Goal: Information Seeking & Learning: Learn about a topic

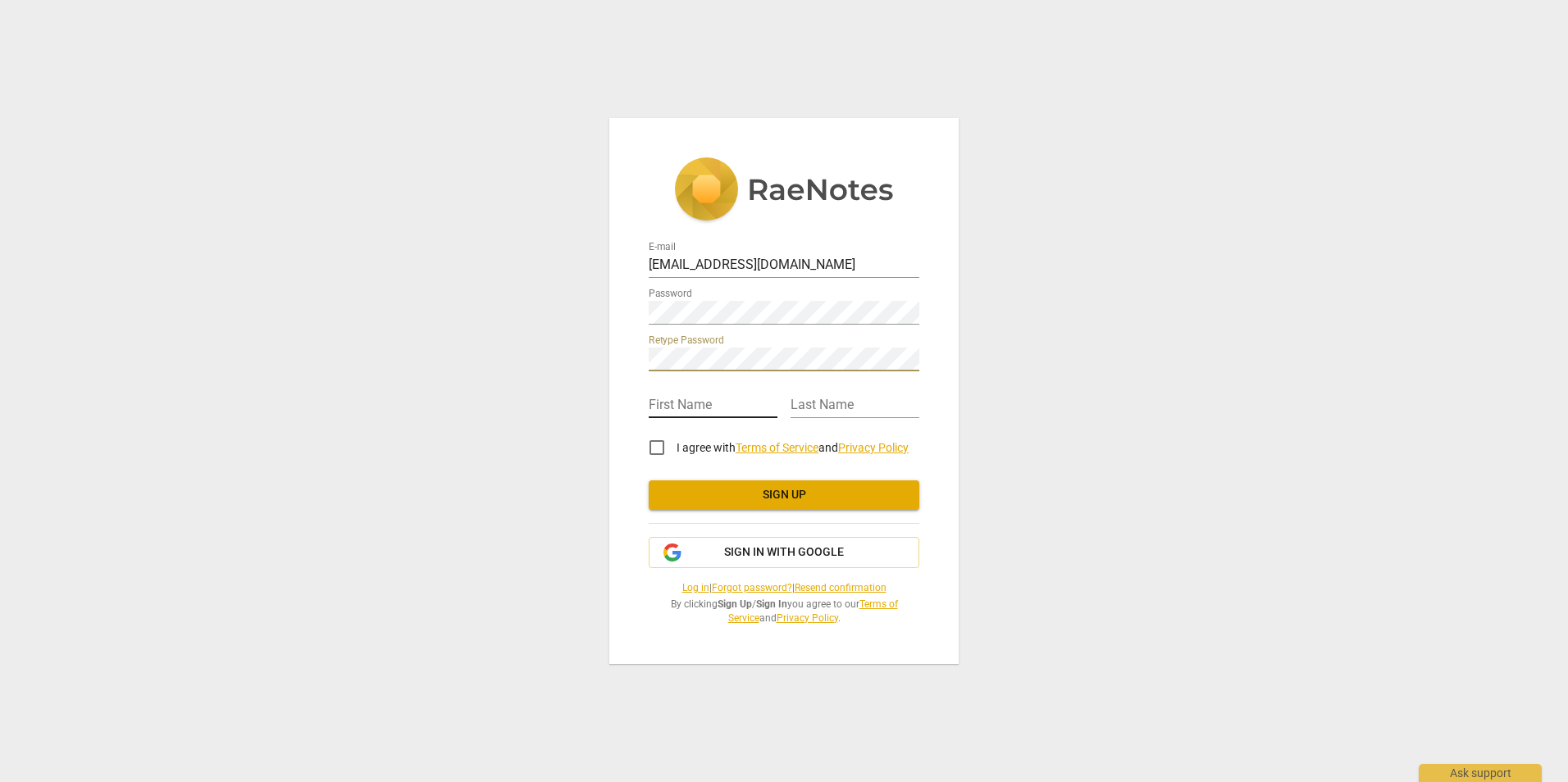
click at [733, 406] on input "text" at bounding box center [712, 406] width 129 height 24
type input "Missy"
type input "[PERSON_NAME]"
click at [656, 447] on input "I agree with Terms of Service and Privacy Policy" at bounding box center [656, 448] width 40 height 40
checkbox input "true"
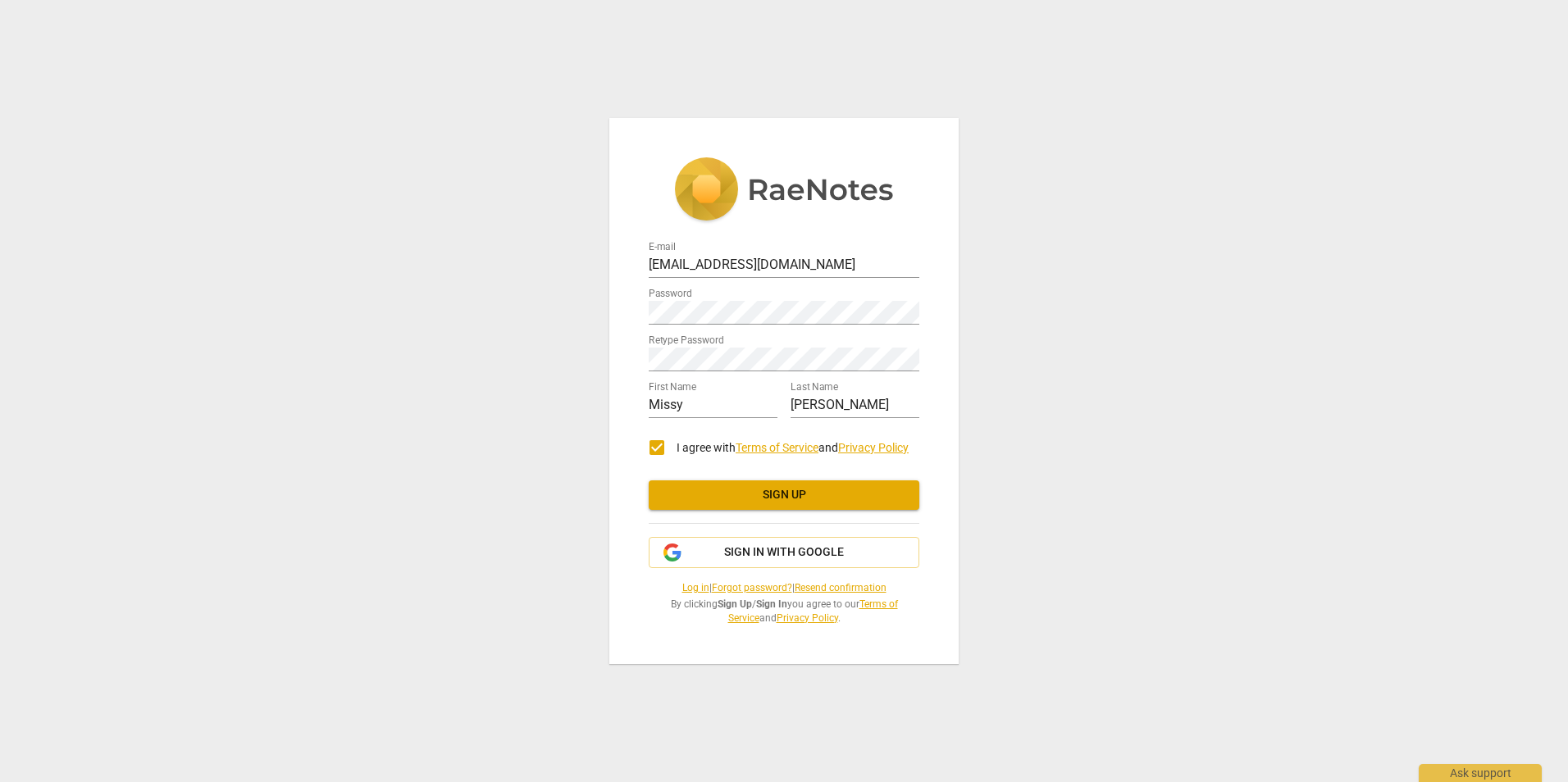
click at [790, 494] on span "Sign up" at bounding box center [784, 495] width 245 height 16
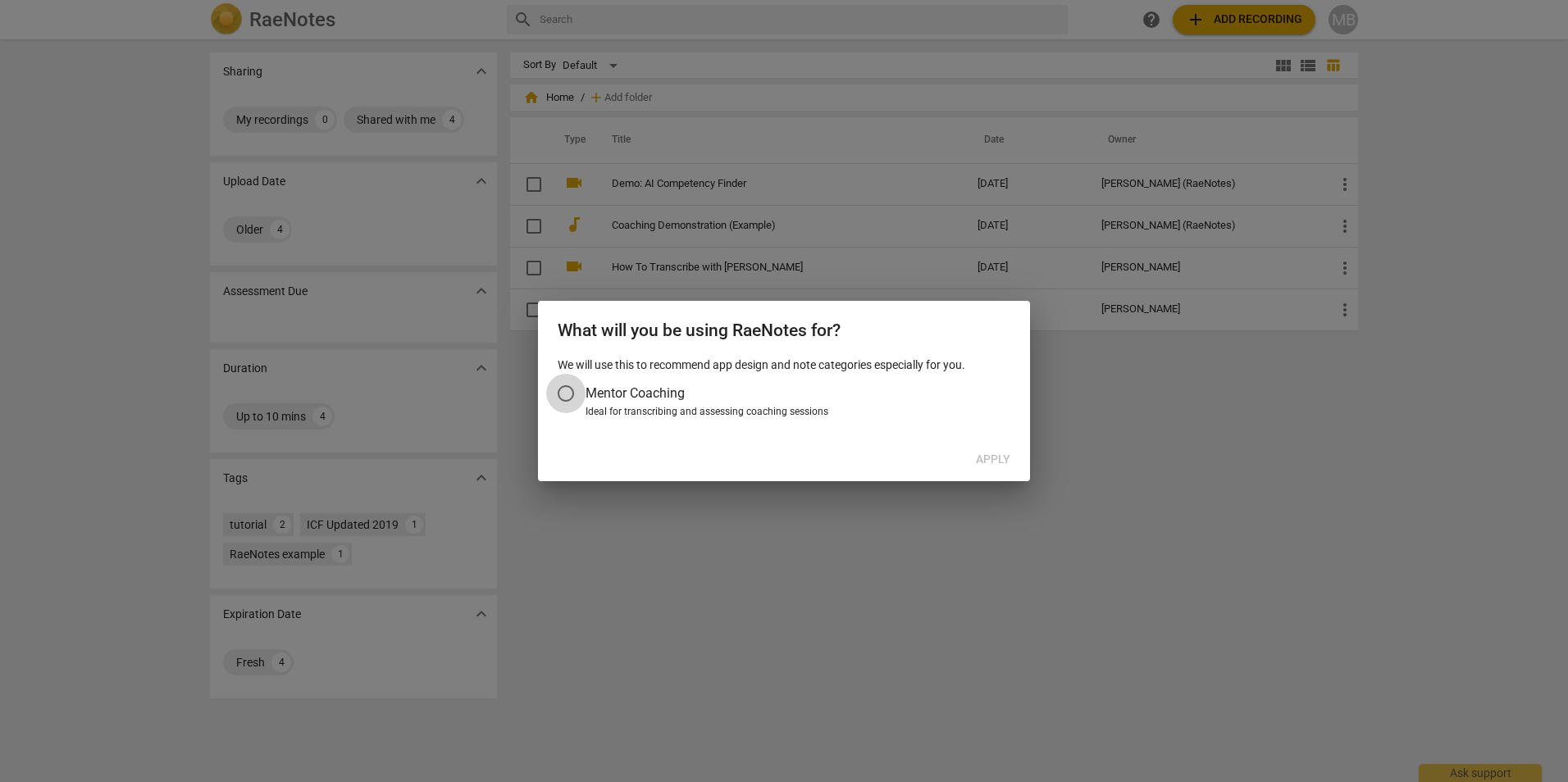
click at [563, 392] on input "Mentor Coaching" at bounding box center [566, 393] width 40 height 40
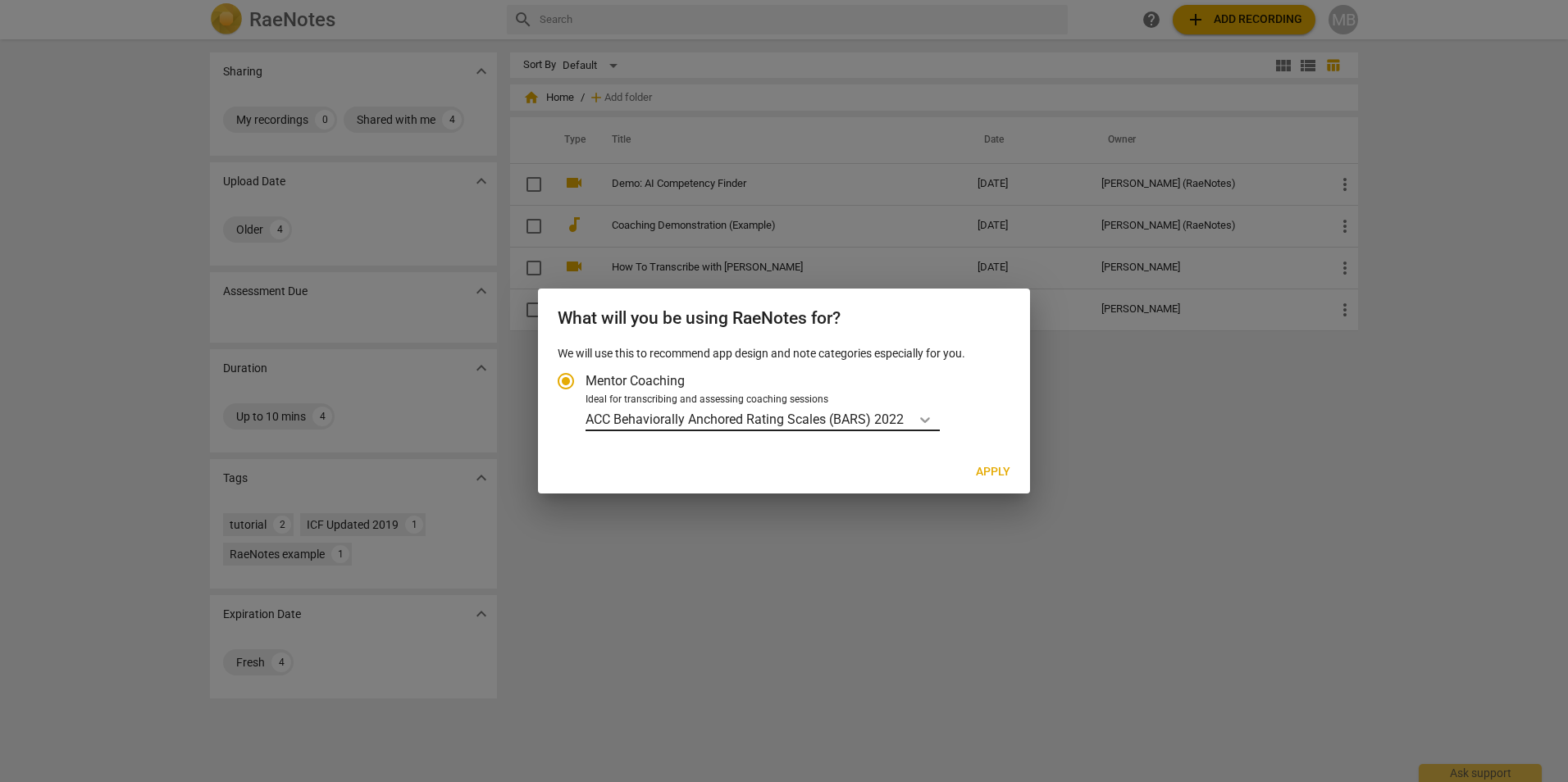
click at [924, 419] on icon "Account type" at bounding box center [924, 420] width 16 height 16
click at [0, 0] on input "Ideal for transcribing and assessing coaching sessions ACC Behaviorally Anchore…" at bounding box center [0, 0] width 0 height 0
click at [947, 406] on div "Ideal for transcribing and assessing coaching sessions" at bounding box center [796, 399] width 420 height 14
click at [0, 0] on input "Ideal for transcribing and assessing coaching sessions ACC Behaviorally Anchore…" at bounding box center [0, 0] width 0 height 0
click at [992, 473] on span "Apply" at bounding box center [994, 472] width 35 height 16
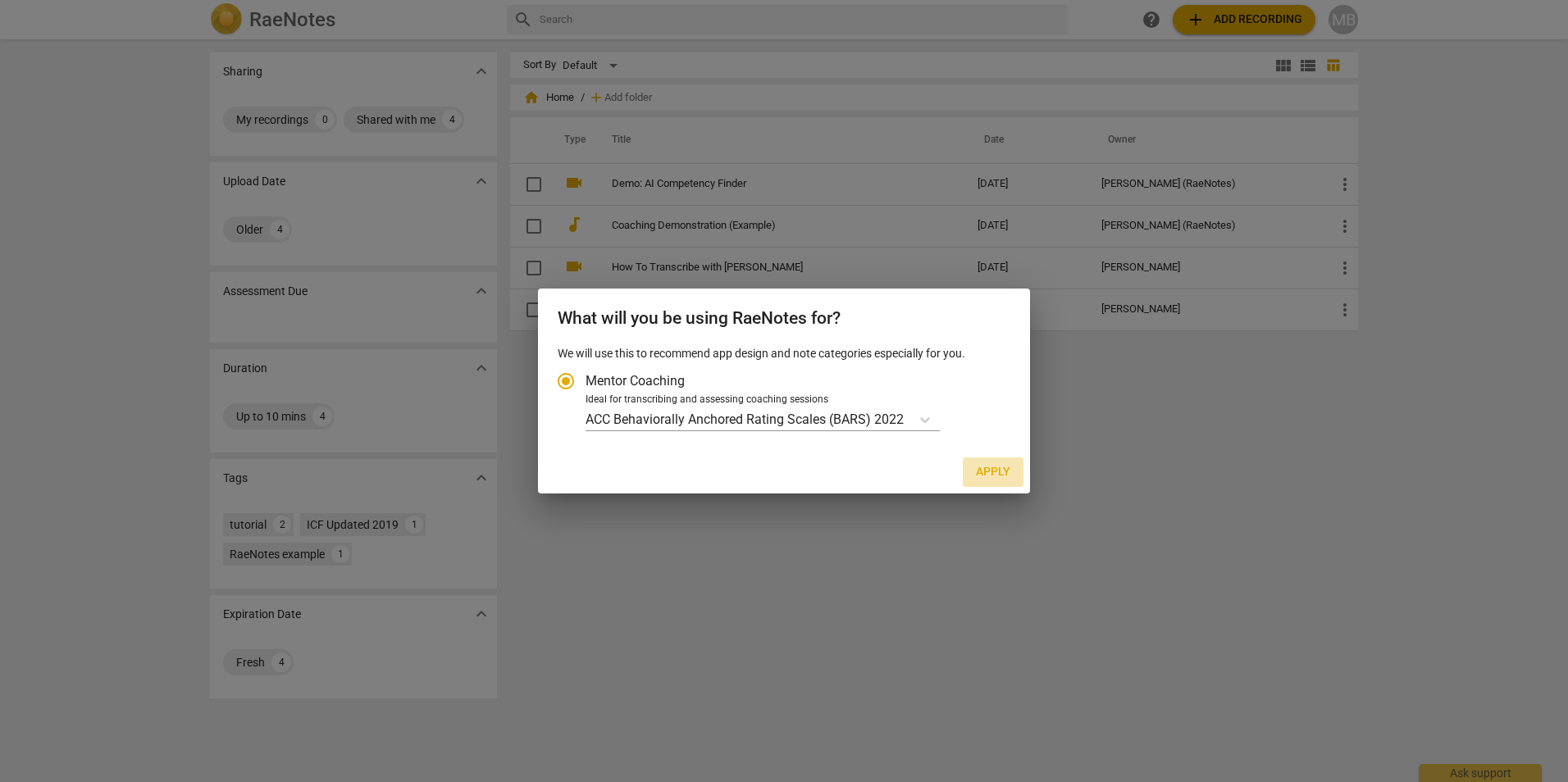
radio input "false"
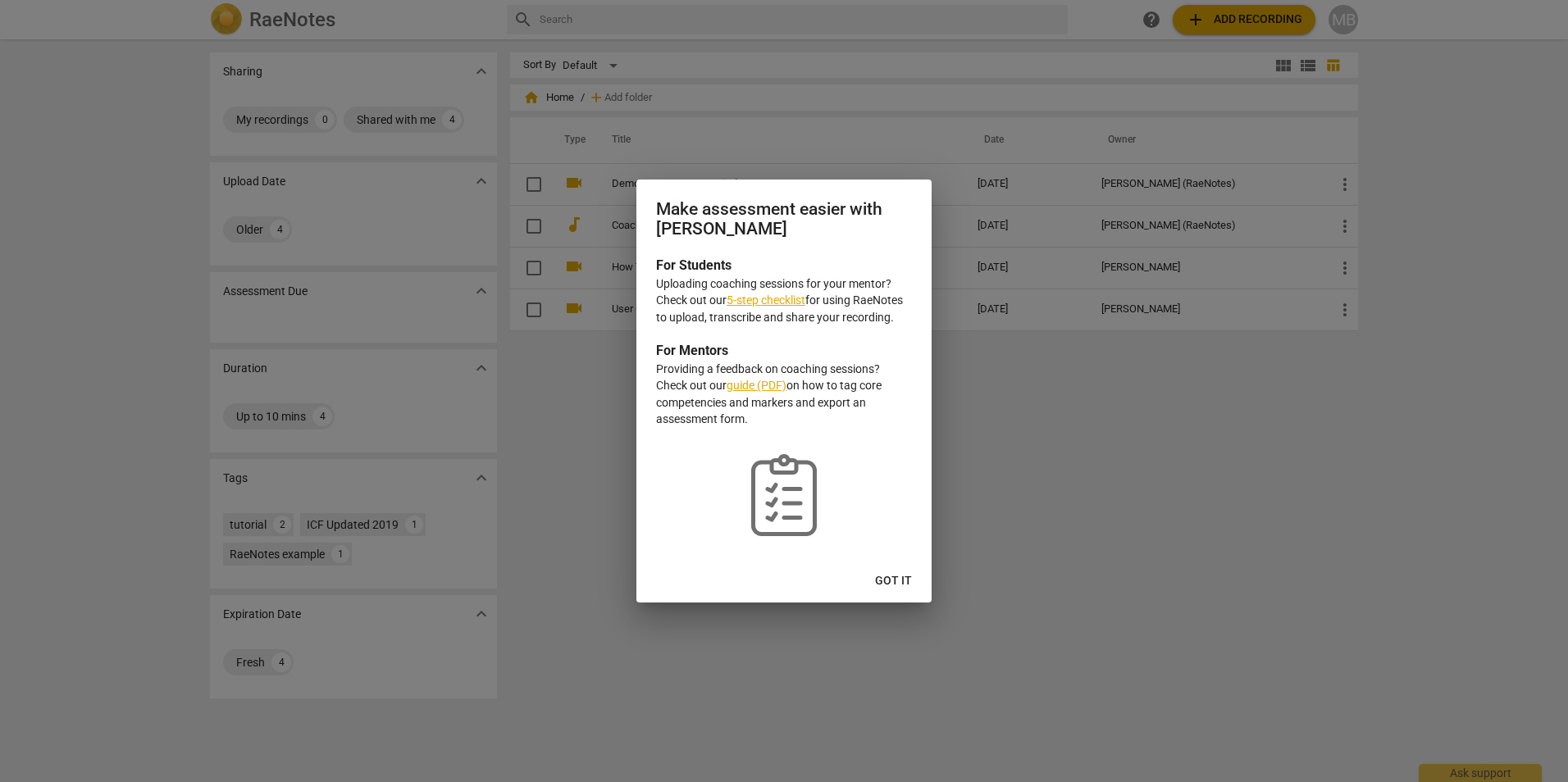
click at [747, 388] on link "guide (PDF)" at bounding box center [757, 386] width 60 height 14
click at [901, 586] on span "Got it" at bounding box center [893, 581] width 37 height 16
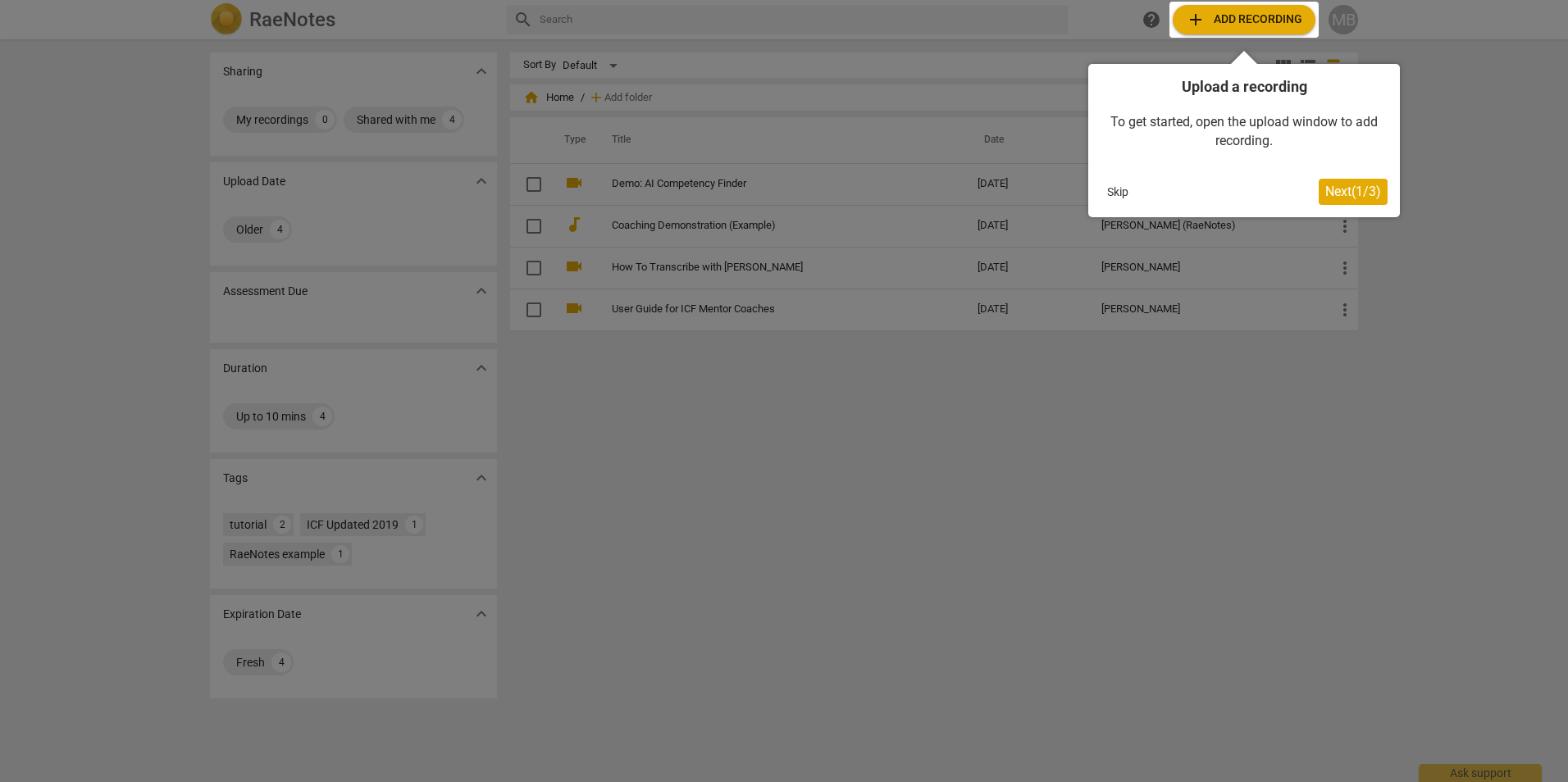
click at [1338, 187] on span "Next ( 1 / 3 )" at bounding box center [1353, 191] width 56 height 15
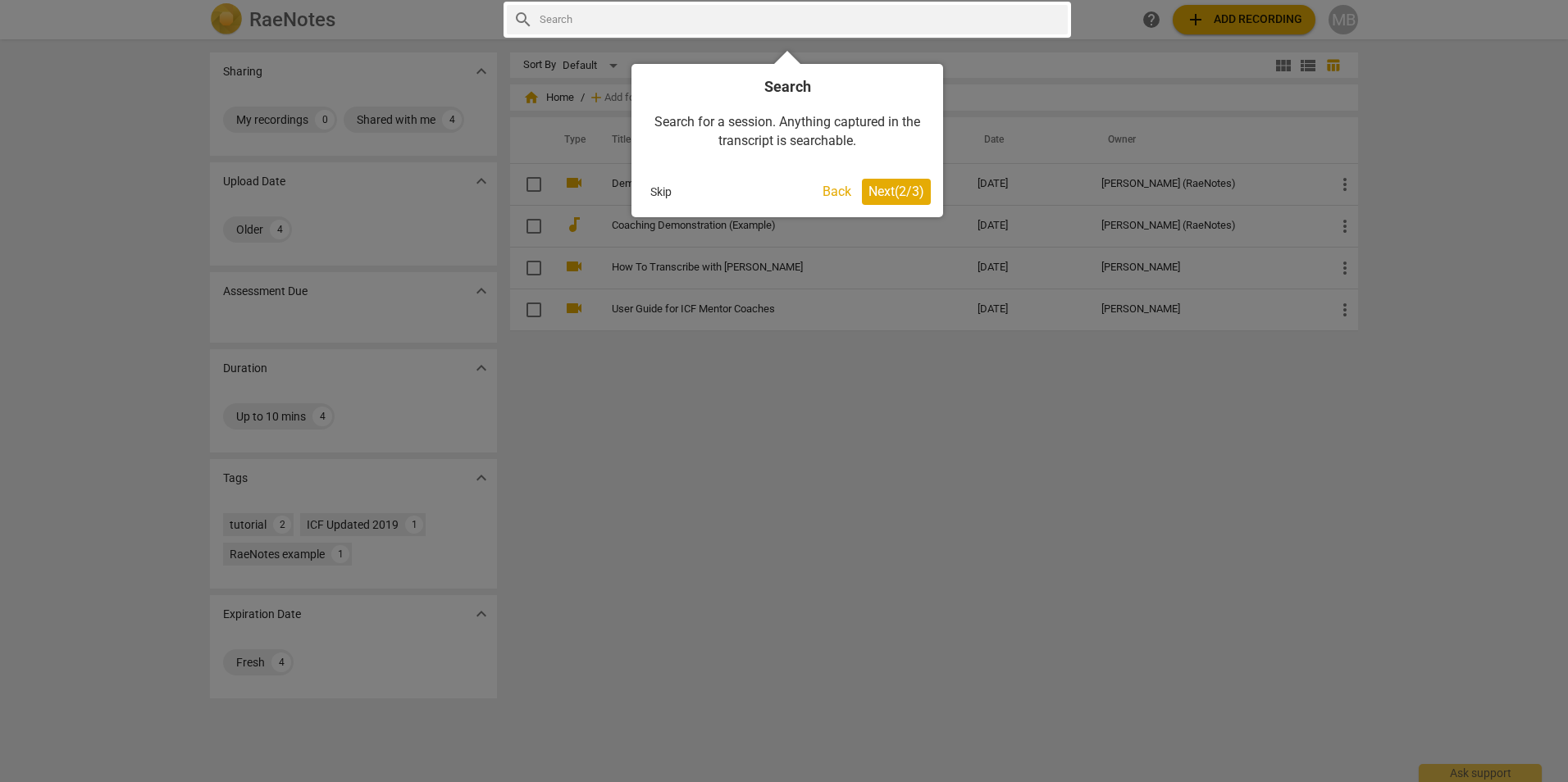
click at [901, 189] on span "Next ( 2 / 3 )" at bounding box center [896, 191] width 56 height 15
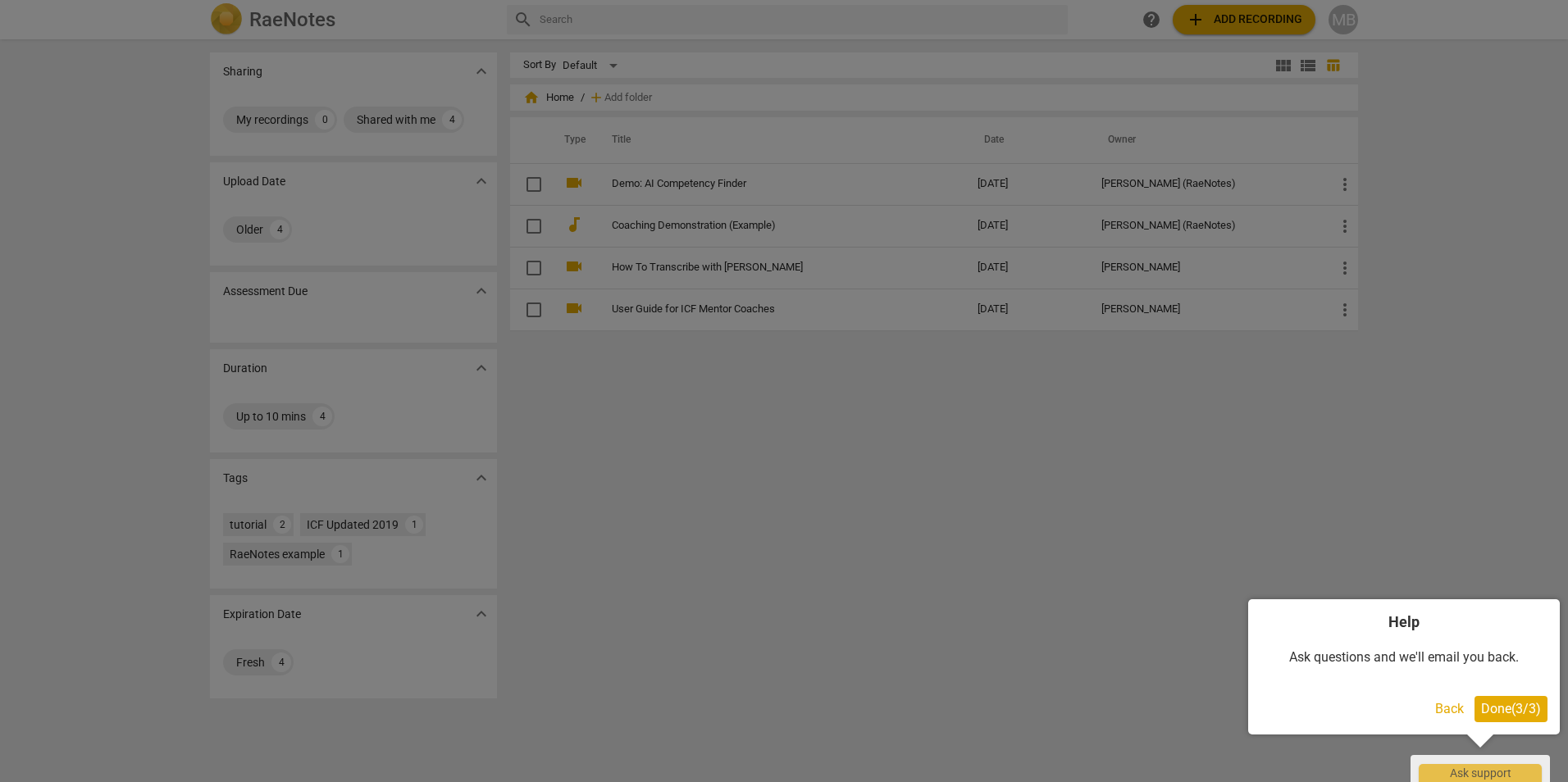
click at [1519, 715] on span "Done ( 3 / 3 )" at bounding box center [1511, 709] width 60 height 15
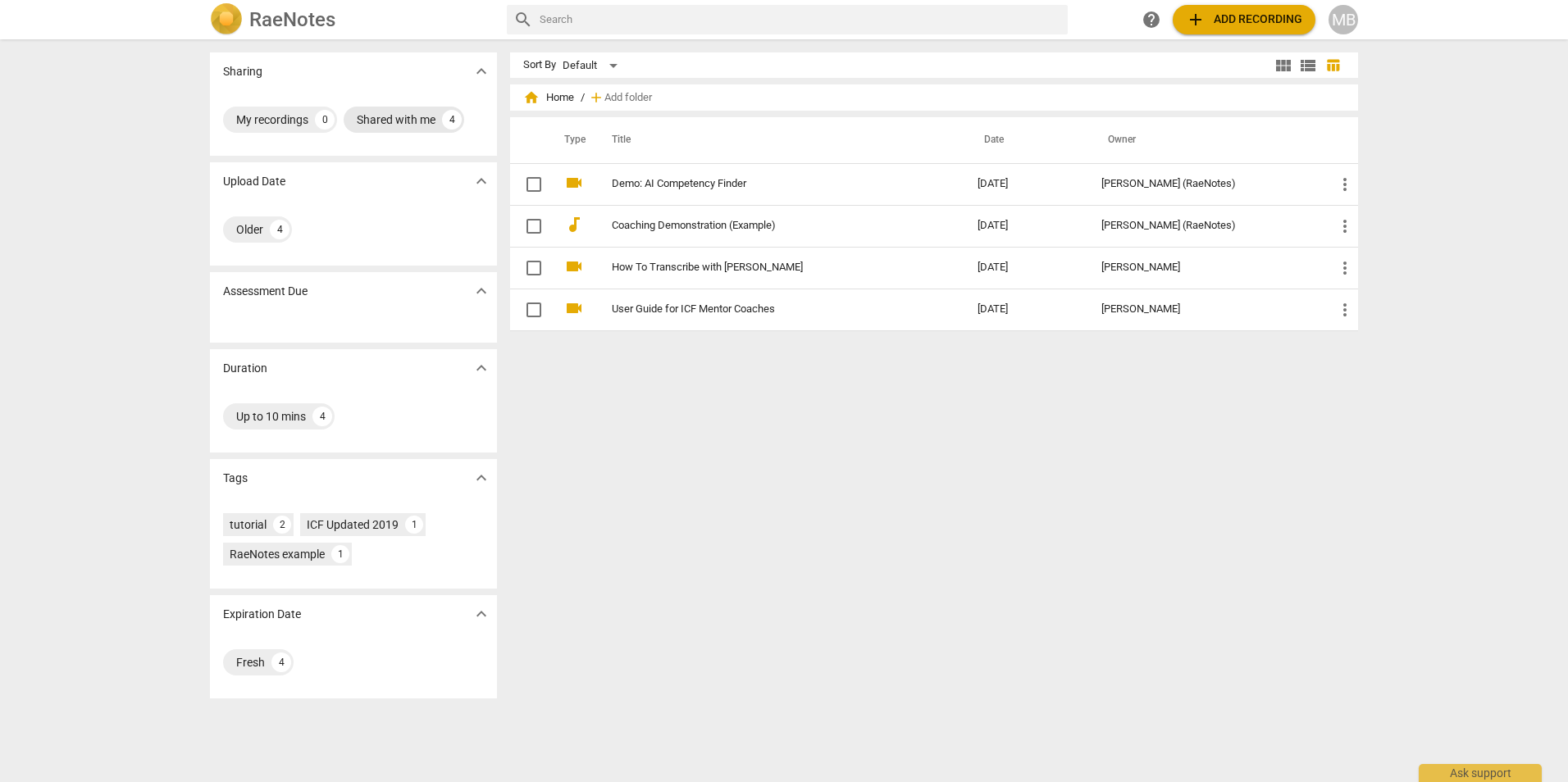
click at [382, 114] on div "Shared with me" at bounding box center [395, 119] width 78 height 16
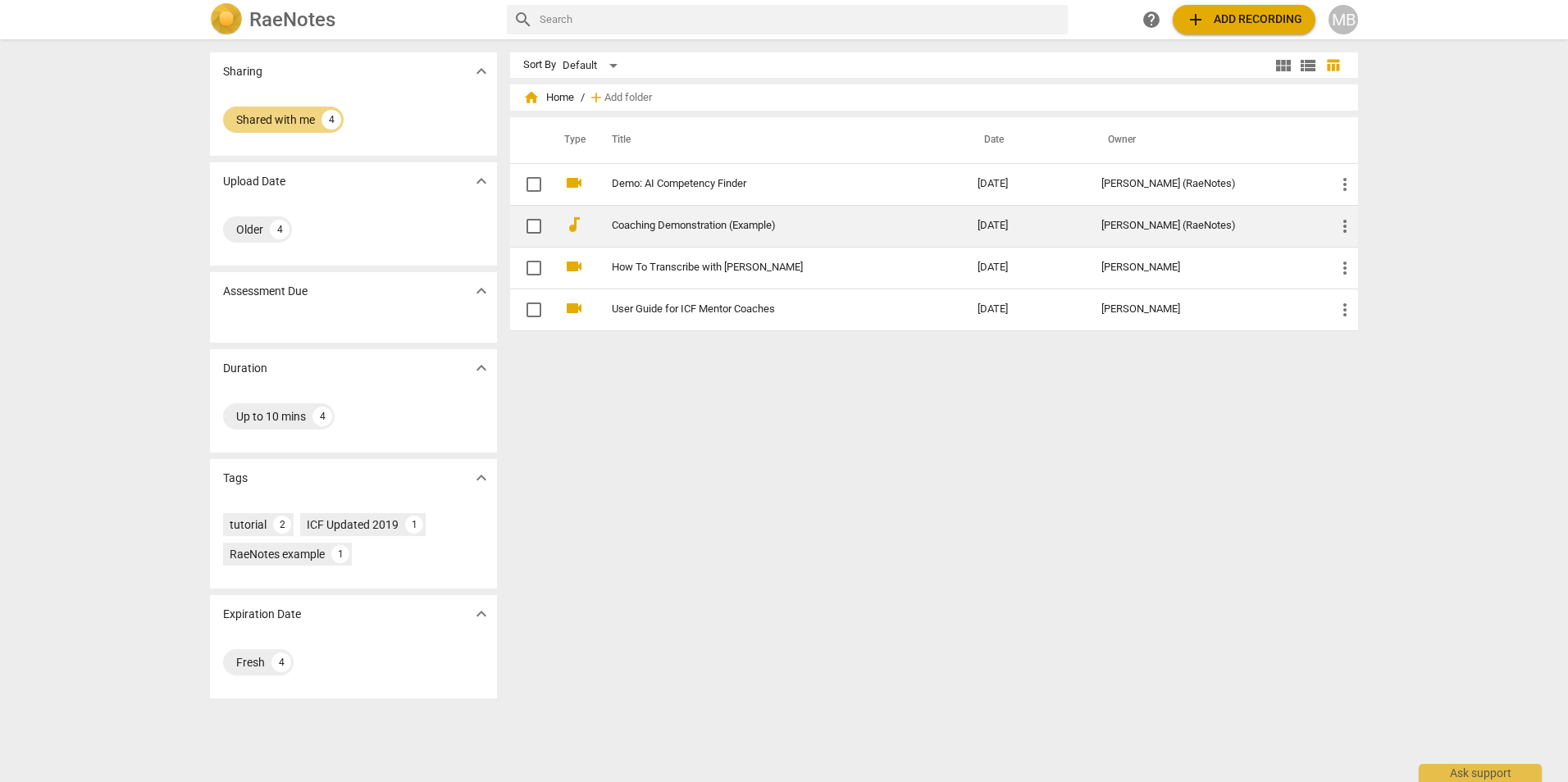
click at [656, 221] on link "Coaching Demonstration (Example)" at bounding box center [765, 225] width 306 height 13
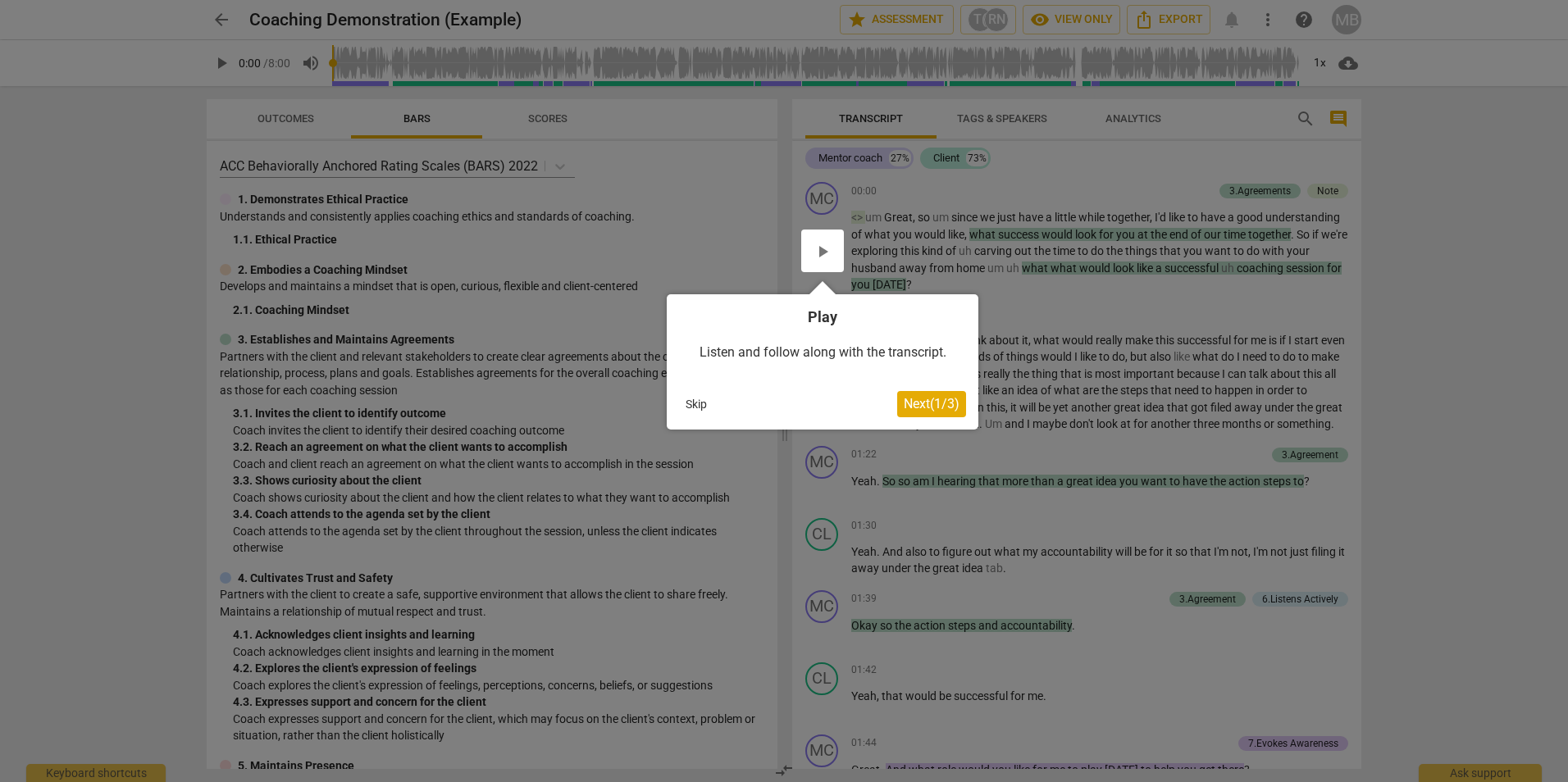
click at [820, 251] on div at bounding box center [823, 251] width 43 height 43
click at [928, 405] on span "Next ( 1 / 3 )" at bounding box center [932, 404] width 56 height 15
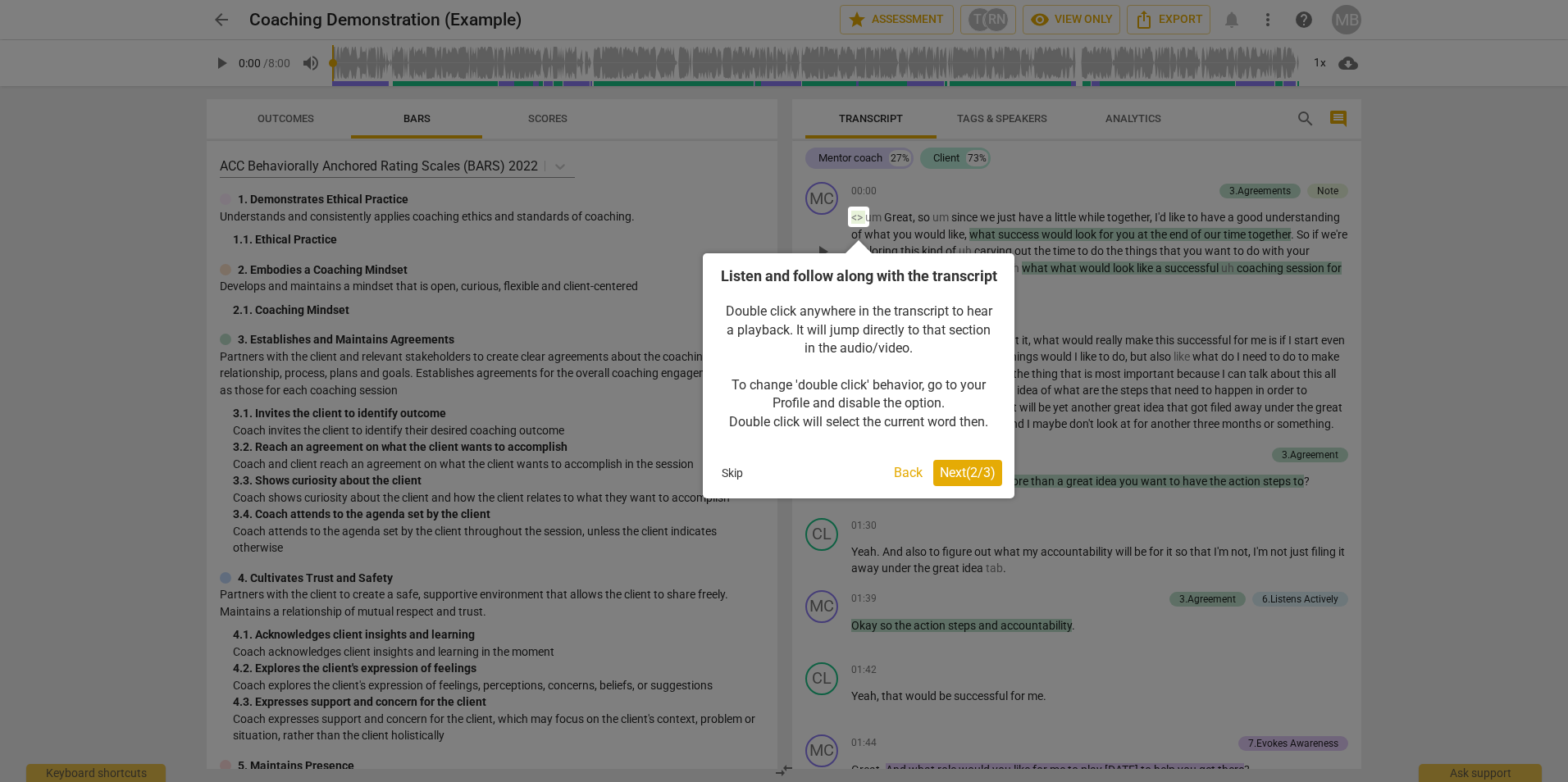
click at [941, 480] on span "Next ( 2 / 3 )" at bounding box center [968, 473] width 56 height 15
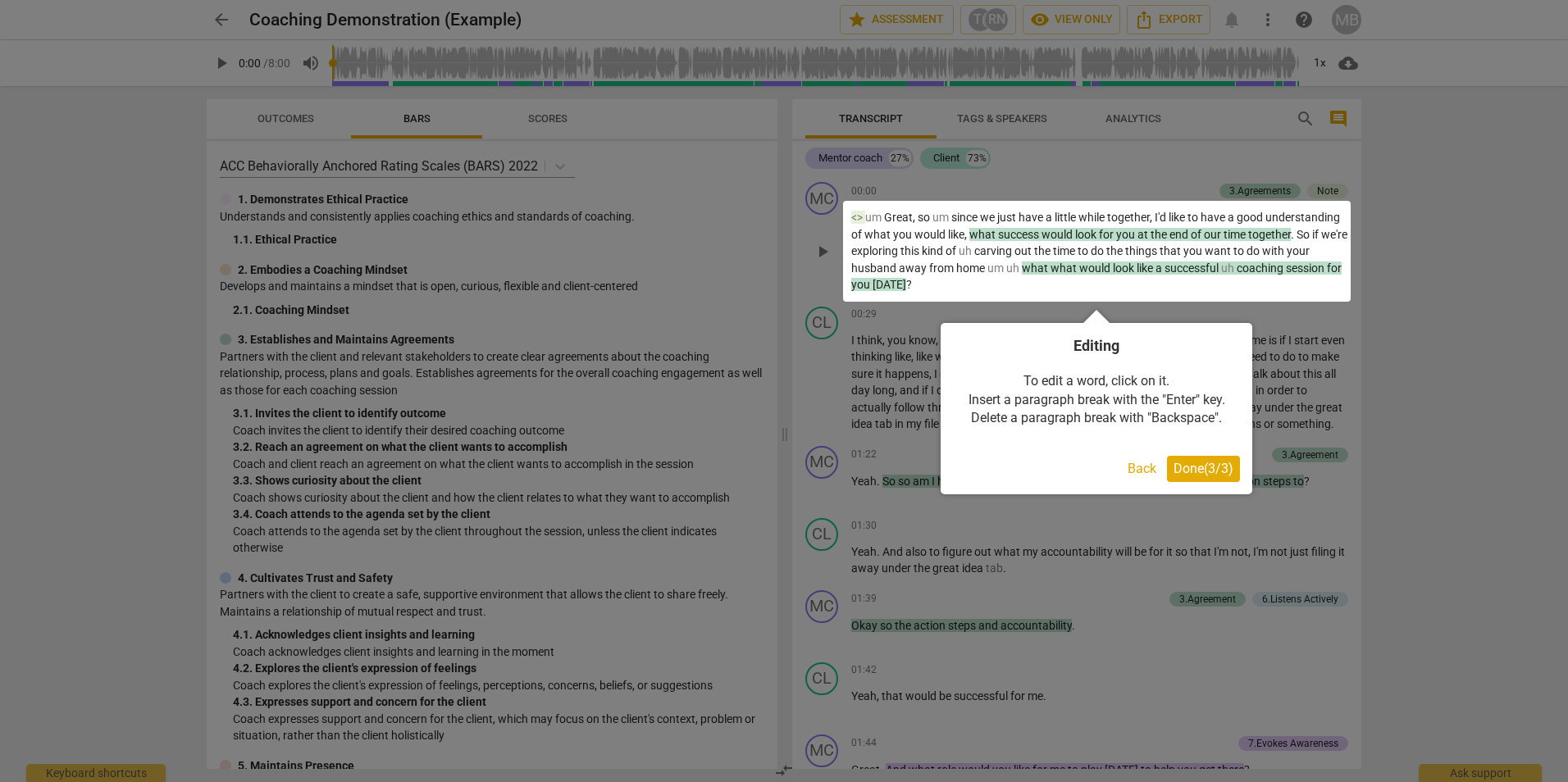
click at [1149, 469] on button "Back" at bounding box center [1142, 469] width 42 height 26
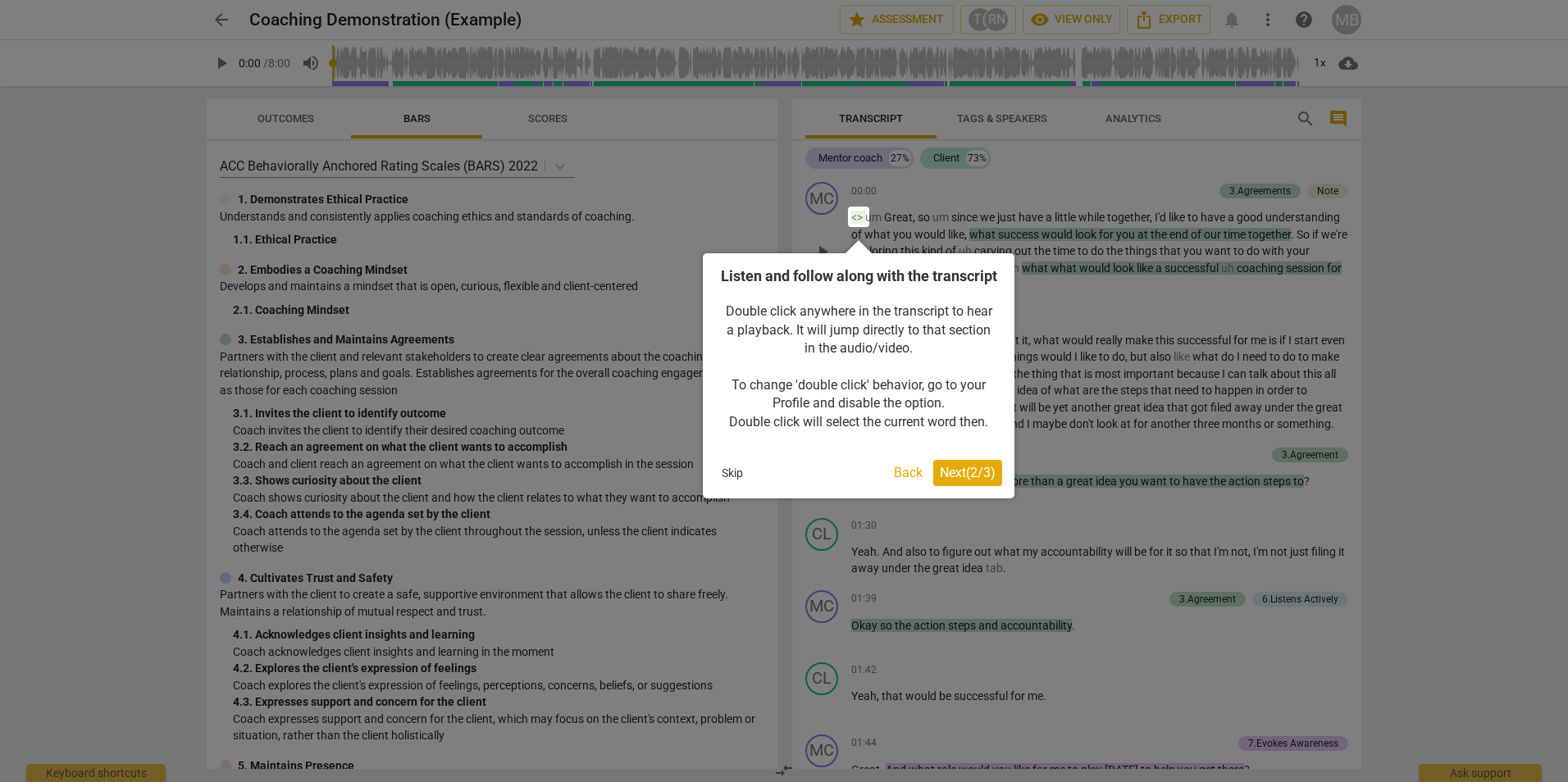
click at [981, 480] on span "Next ( 2 / 3 )" at bounding box center [968, 473] width 56 height 15
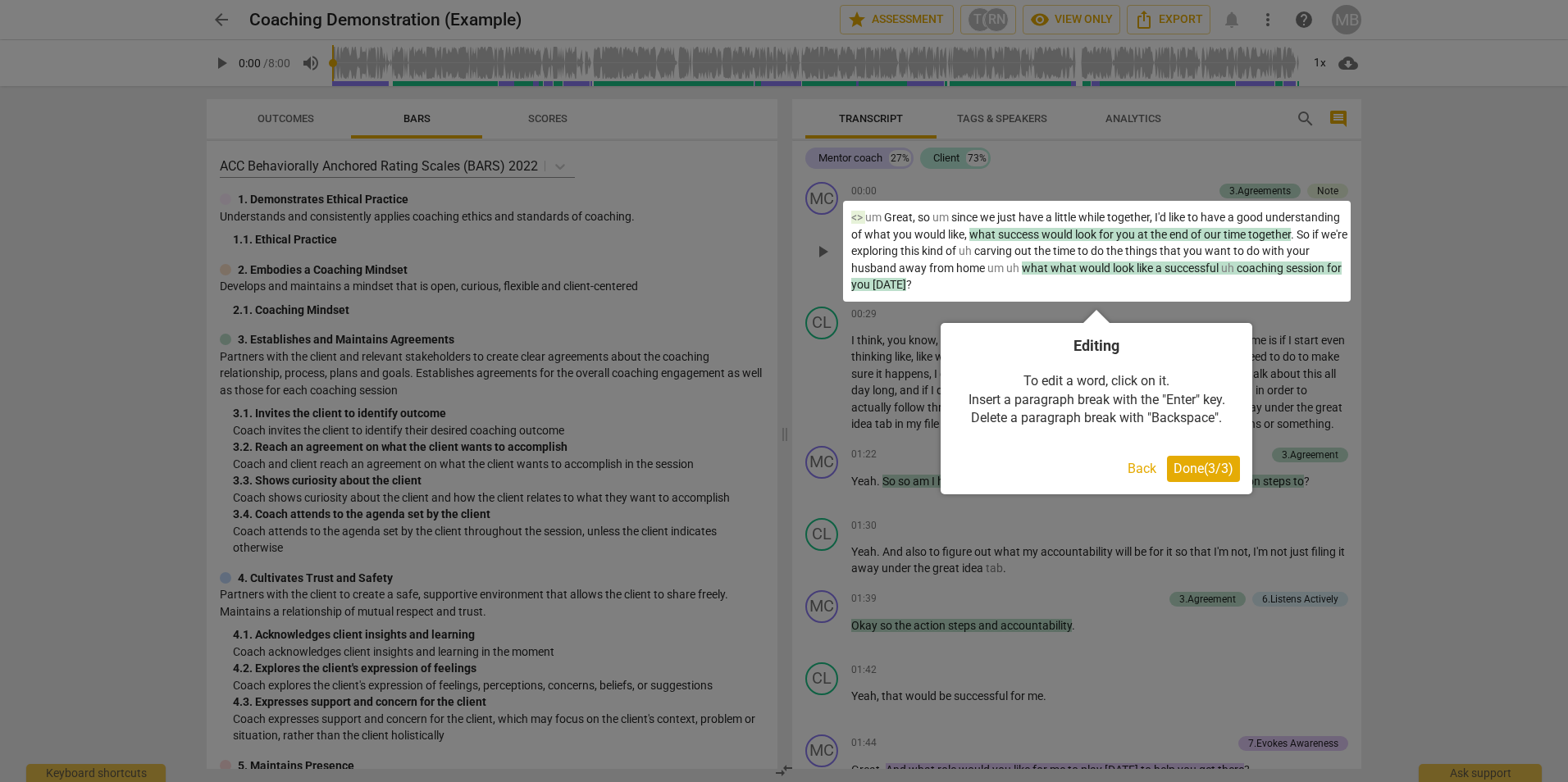
click at [1214, 481] on button "Done ( 3 / 3 )" at bounding box center [1204, 469] width 73 height 26
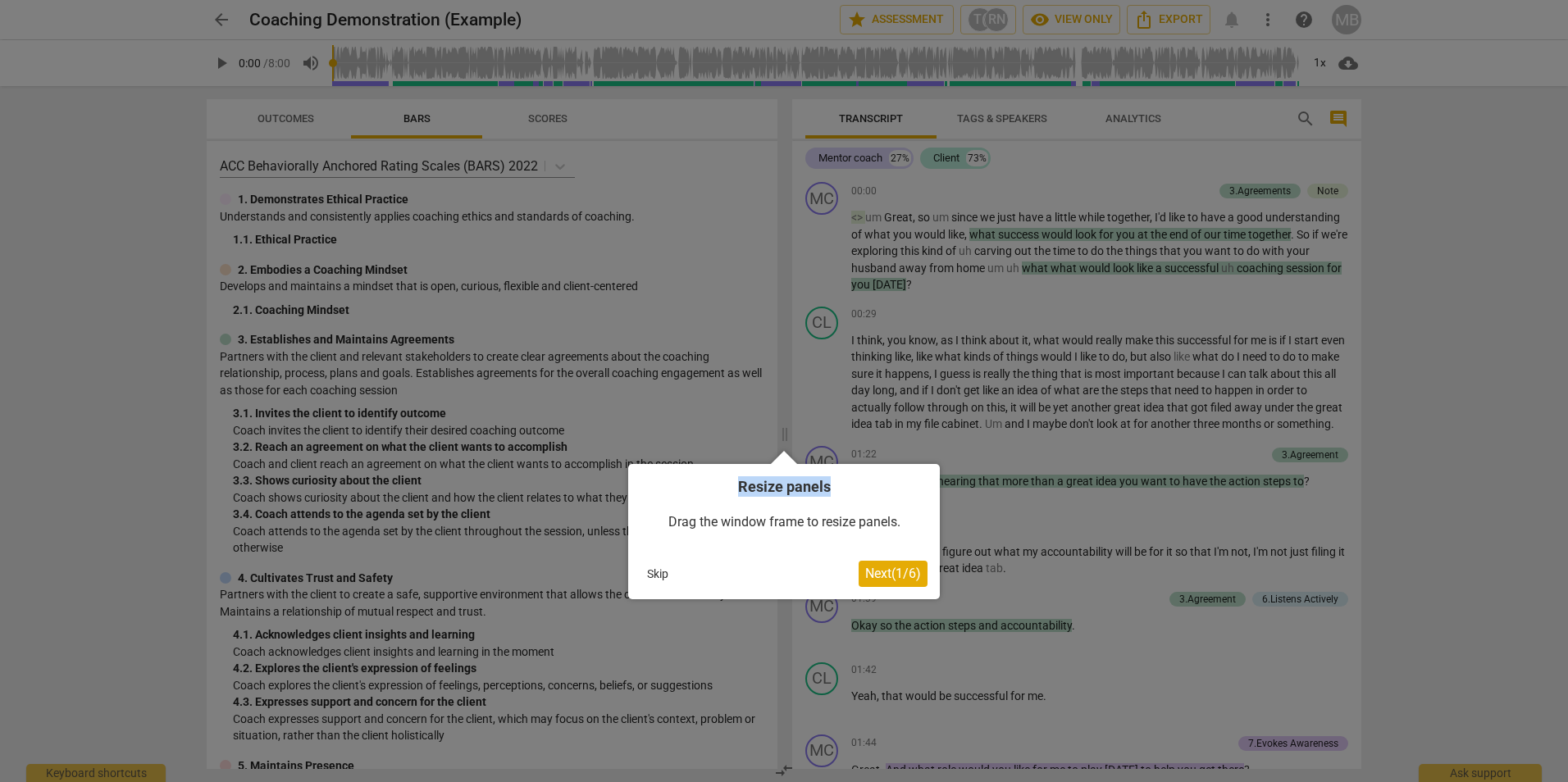
drag, startPoint x: 784, startPoint y: 441, endPoint x: 855, endPoint y: 489, distance: 85.7
click at [855, 0] on body "arrow_back Coaching Demonstration (Example) star Assessment T( RN visibility Vi…" at bounding box center [784, 0] width 1568 height 0
click at [856, 489] on h4 "Resize panels" at bounding box center [784, 486] width 287 height 20
click at [885, 570] on span "Next ( 1 / 6 )" at bounding box center [893, 573] width 56 height 15
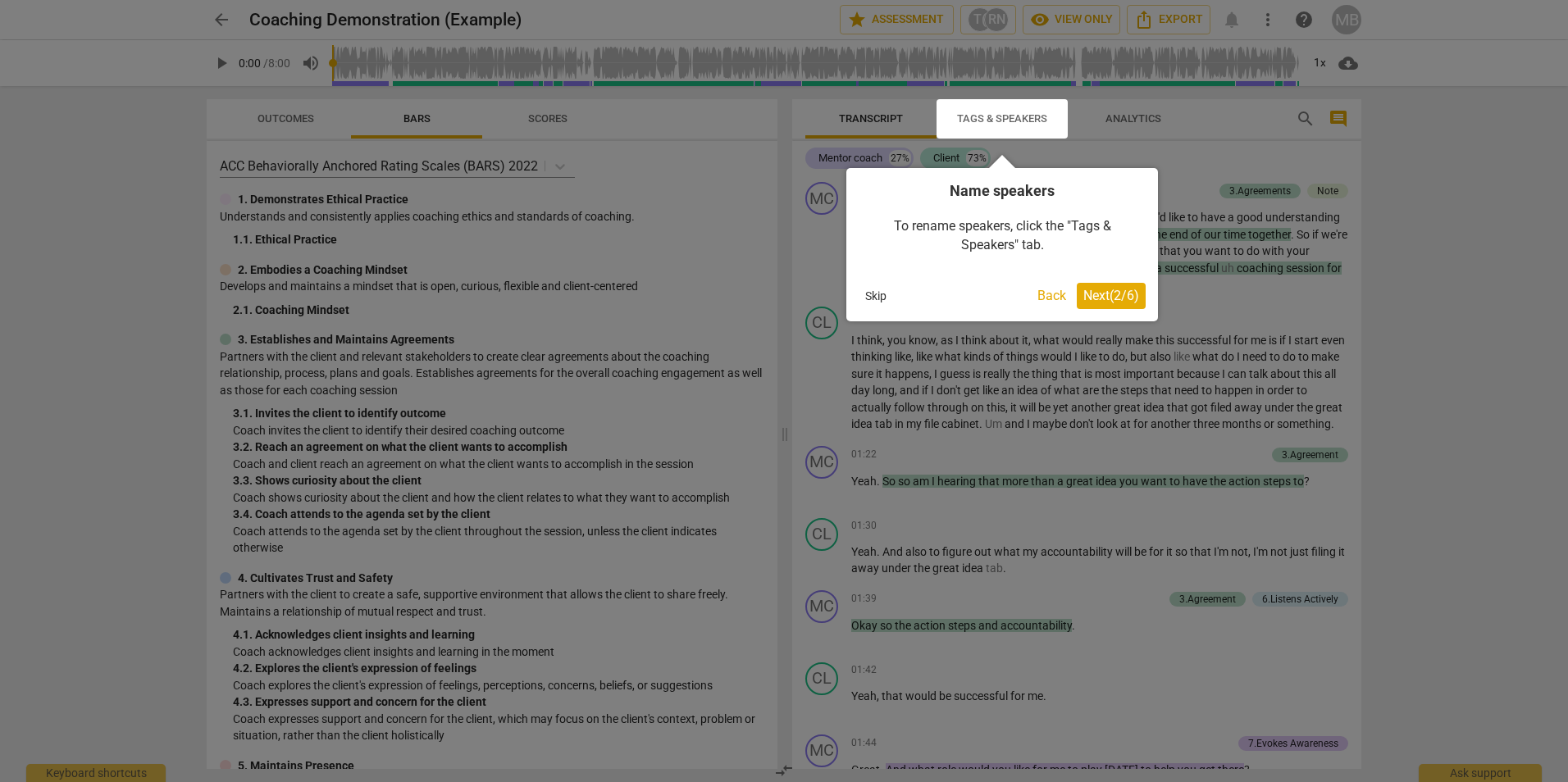
click at [1095, 290] on span "Next ( 2 / 6 )" at bounding box center [1112, 296] width 56 height 15
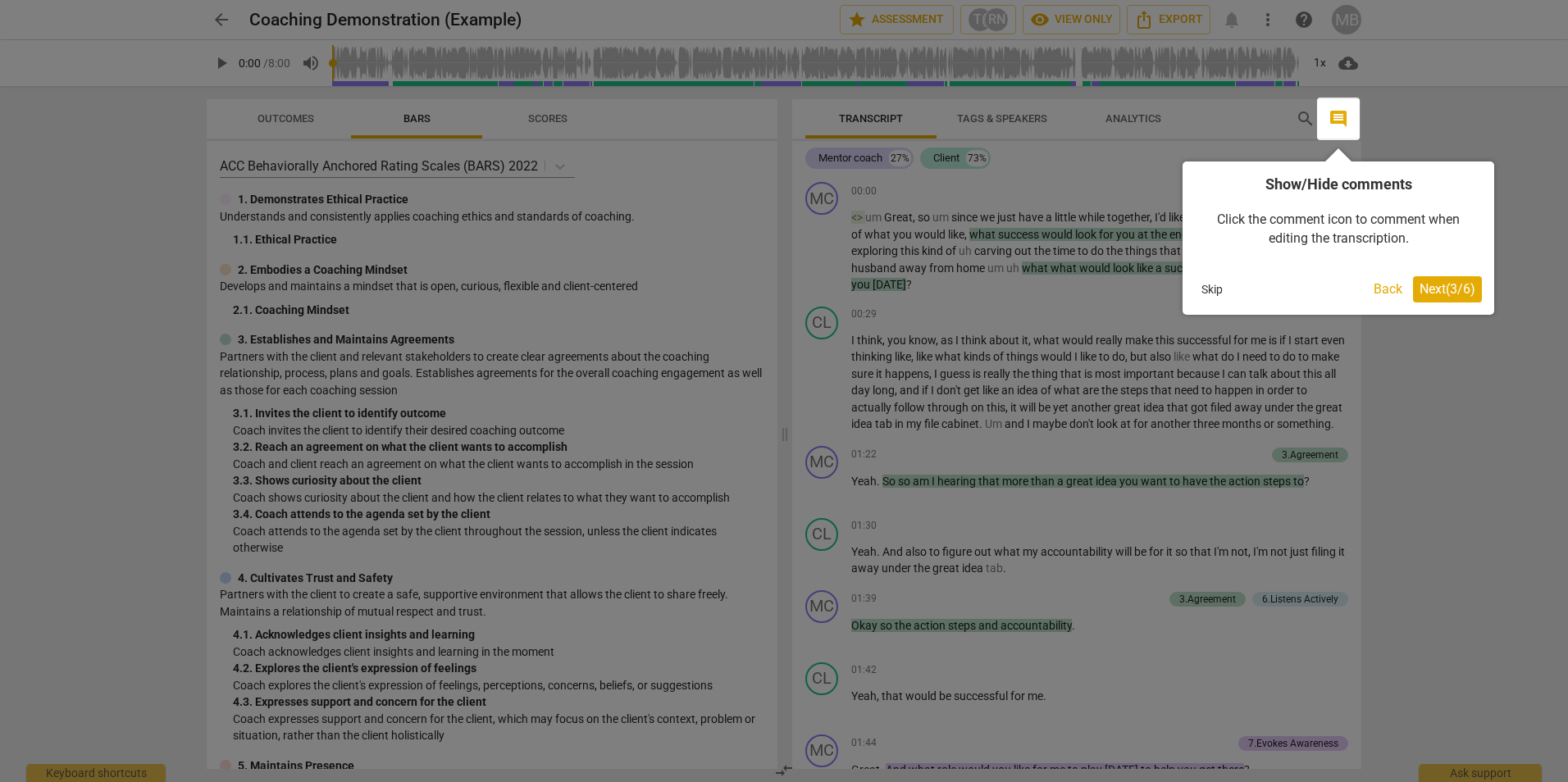
click at [1468, 296] on span "Next ( 3 / 6 )" at bounding box center [1447, 289] width 56 height 15
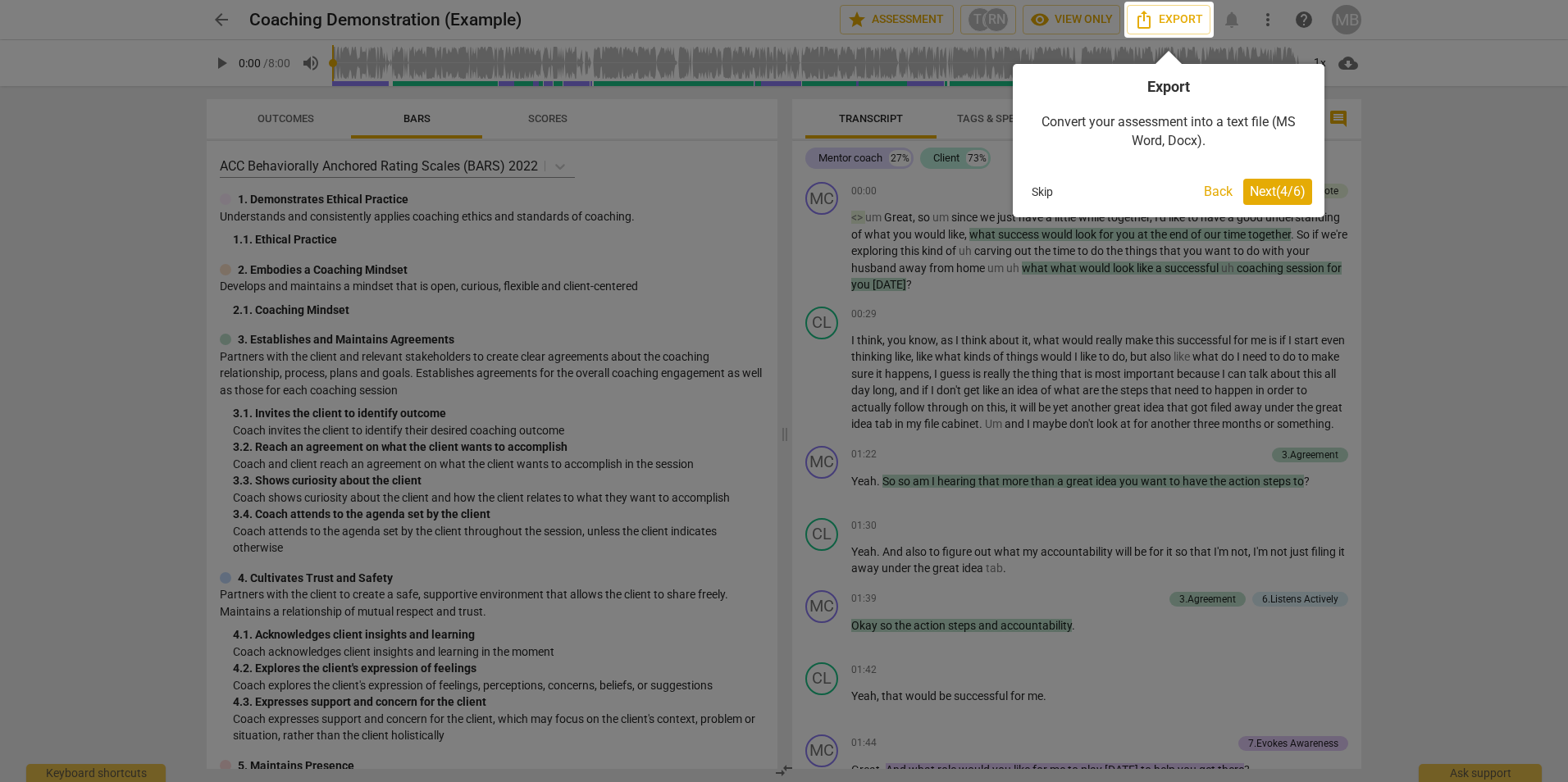
click at [1257, 193] on span "Next ( 4 / 6 )" at bounding box center [1278, 191] width 56 height 15
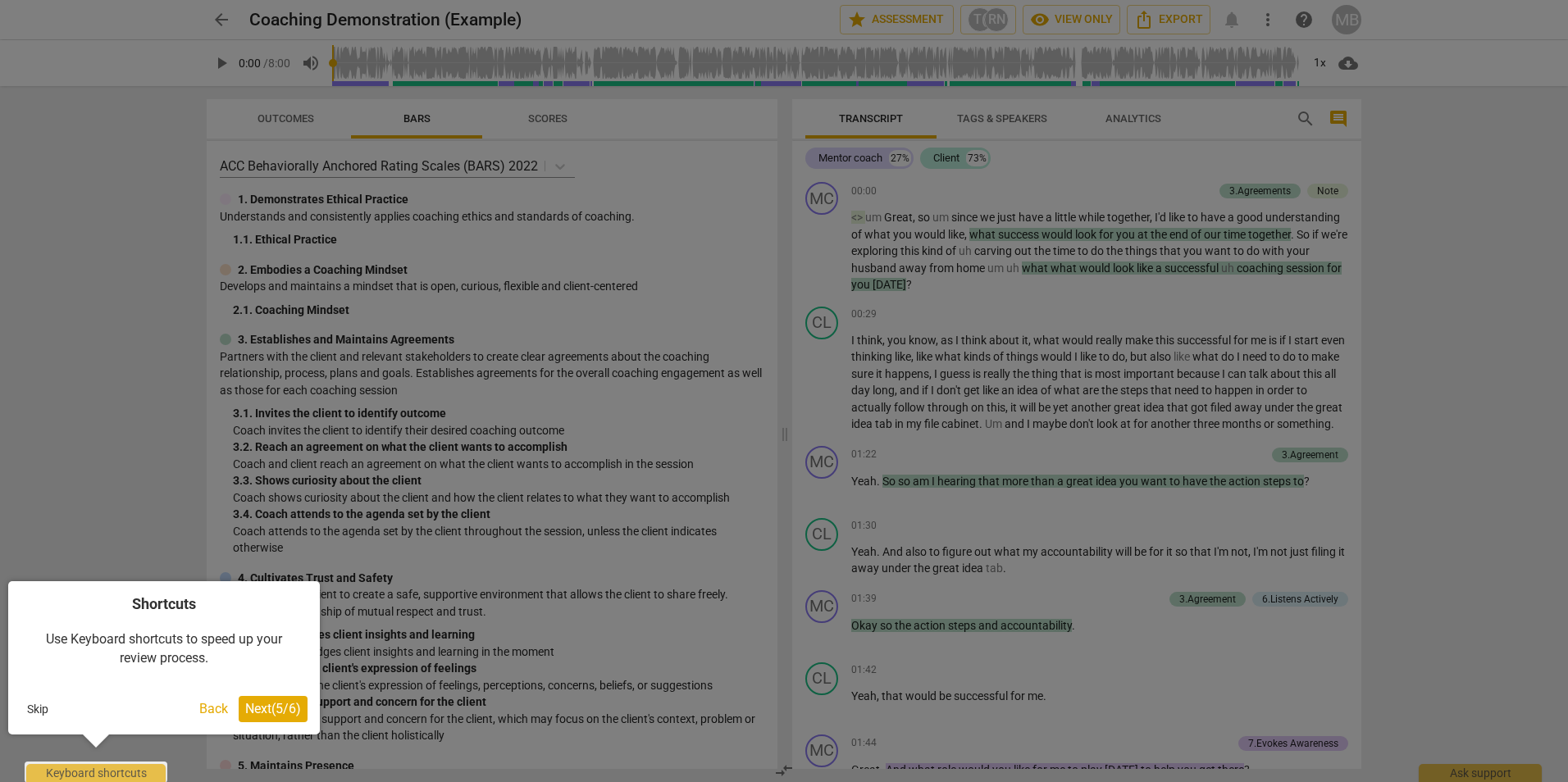
click at [267, 704] on span "Next ( 5 / 6 )" at bounding box center [274, 709] width 56 height 15
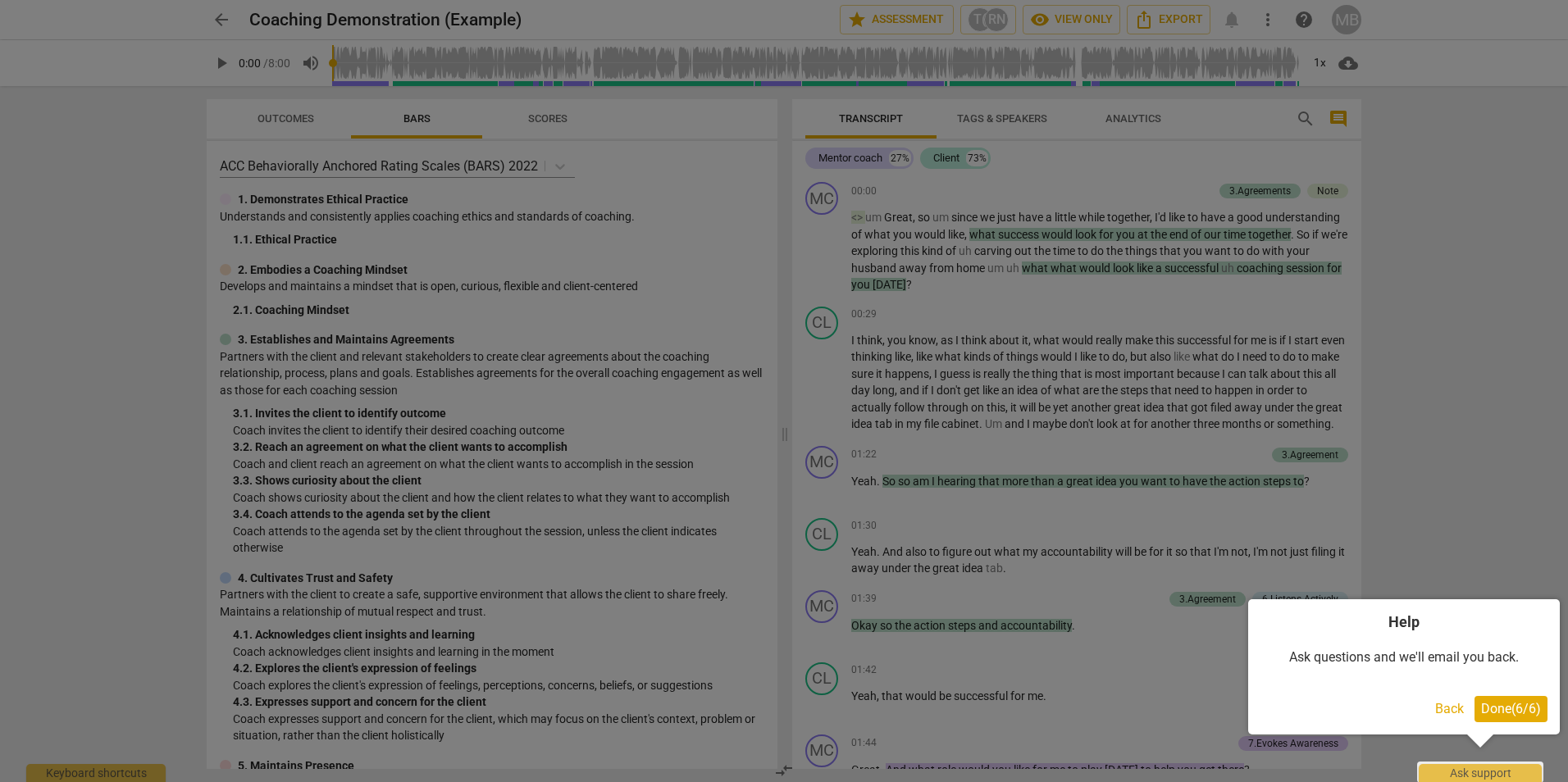
click at [1528, 710] on span "Done ( 6 / 6 )" at bounding box center [1511, 709] width 60 height 15
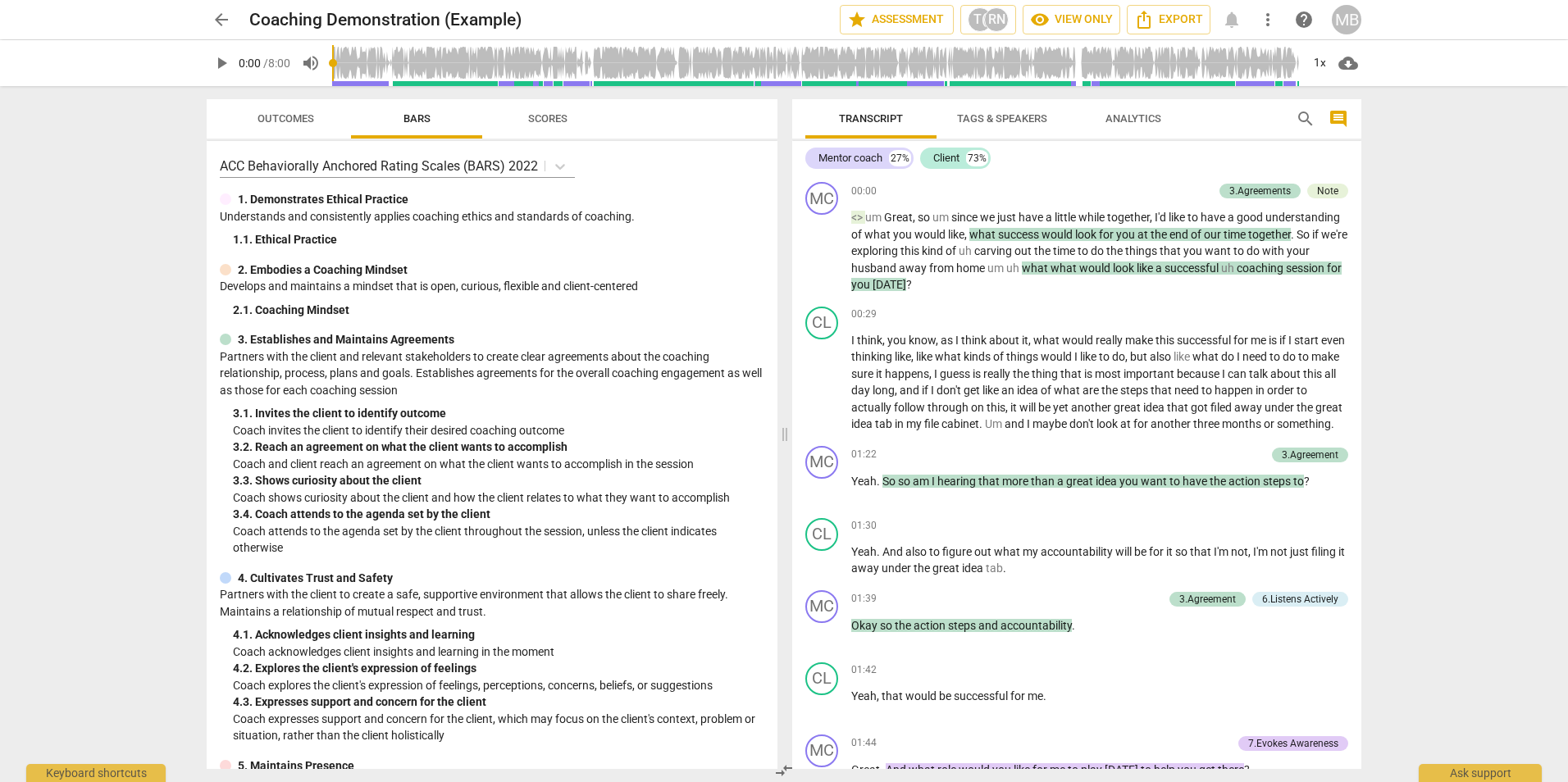
click at [214, 59] on span "play_arrow" at bounding box center [221, 63] width 19 height 19
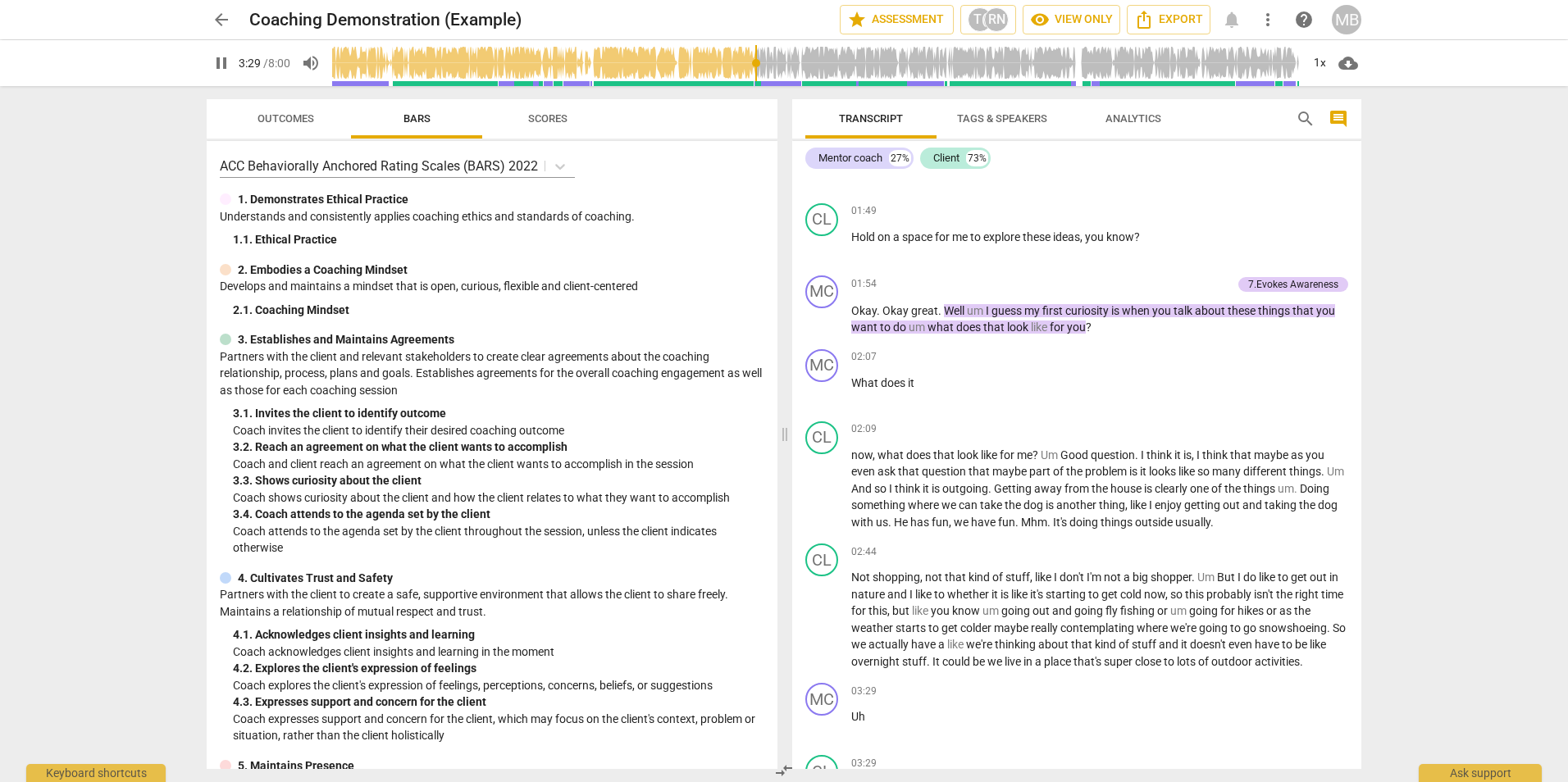
scroll to position [1227, 0]
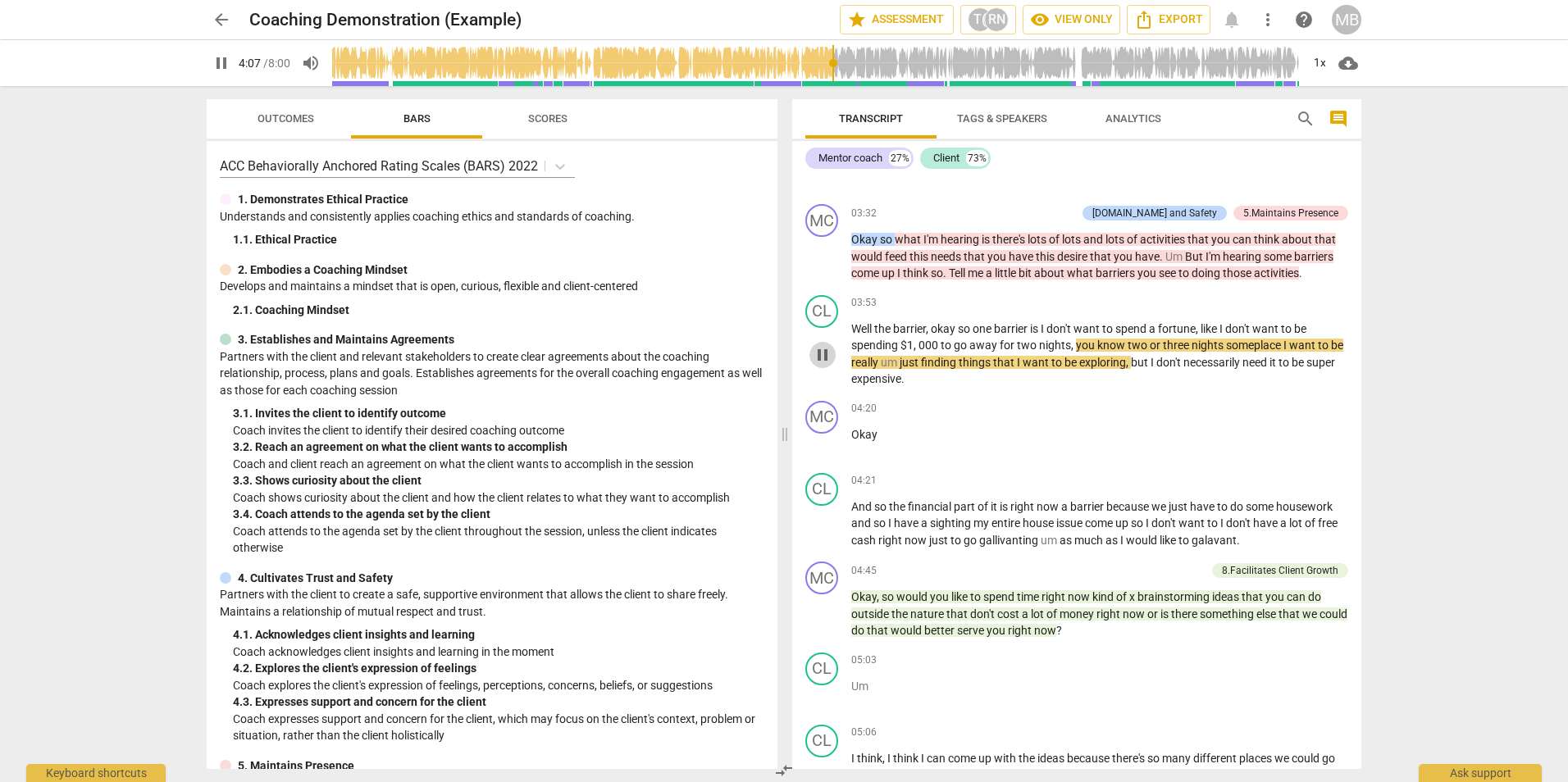
click at [820, 365] on span "pause" at bounding box center [823, 355] width 19 height 19
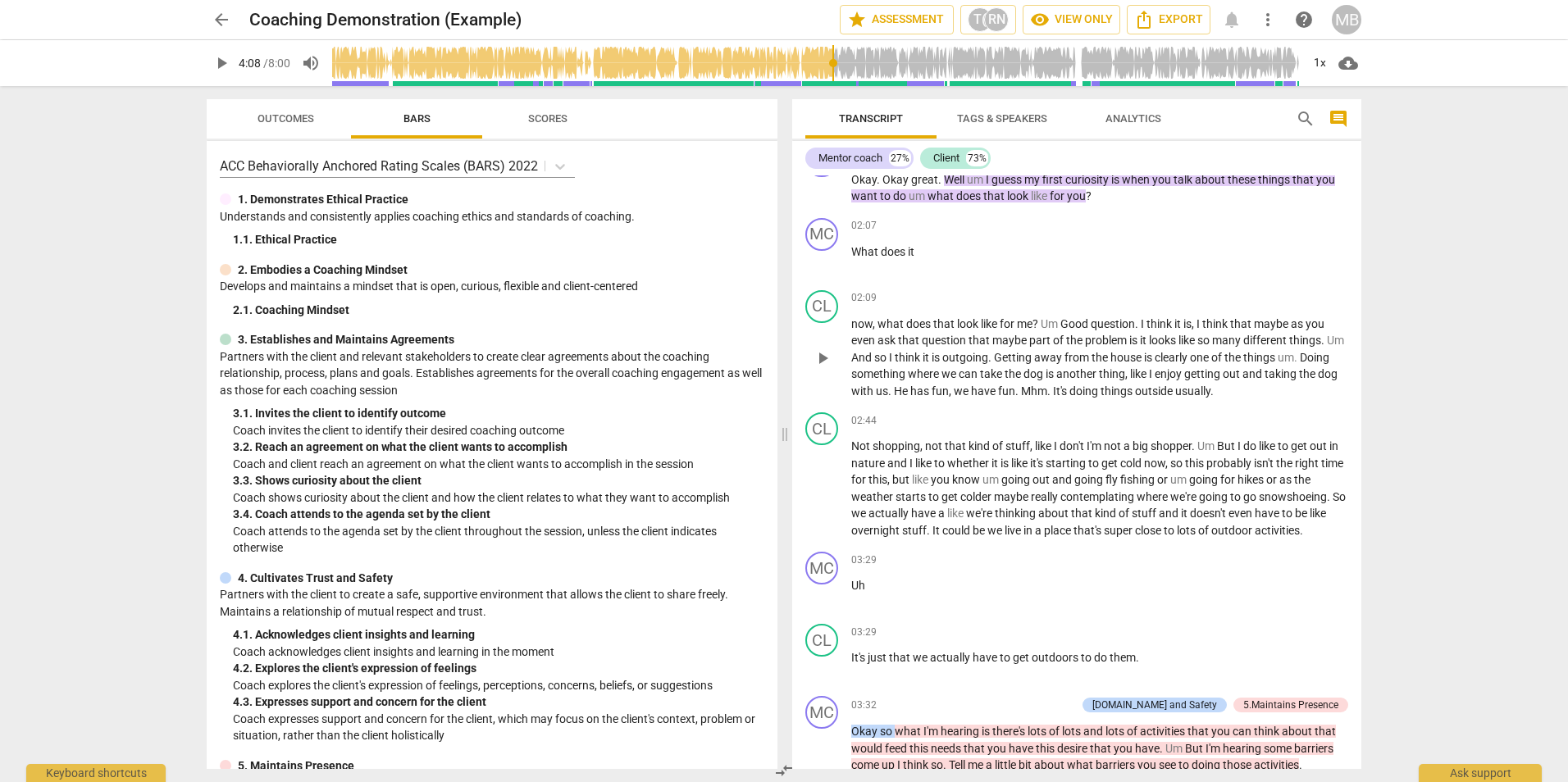
scroll to position [817, 0]
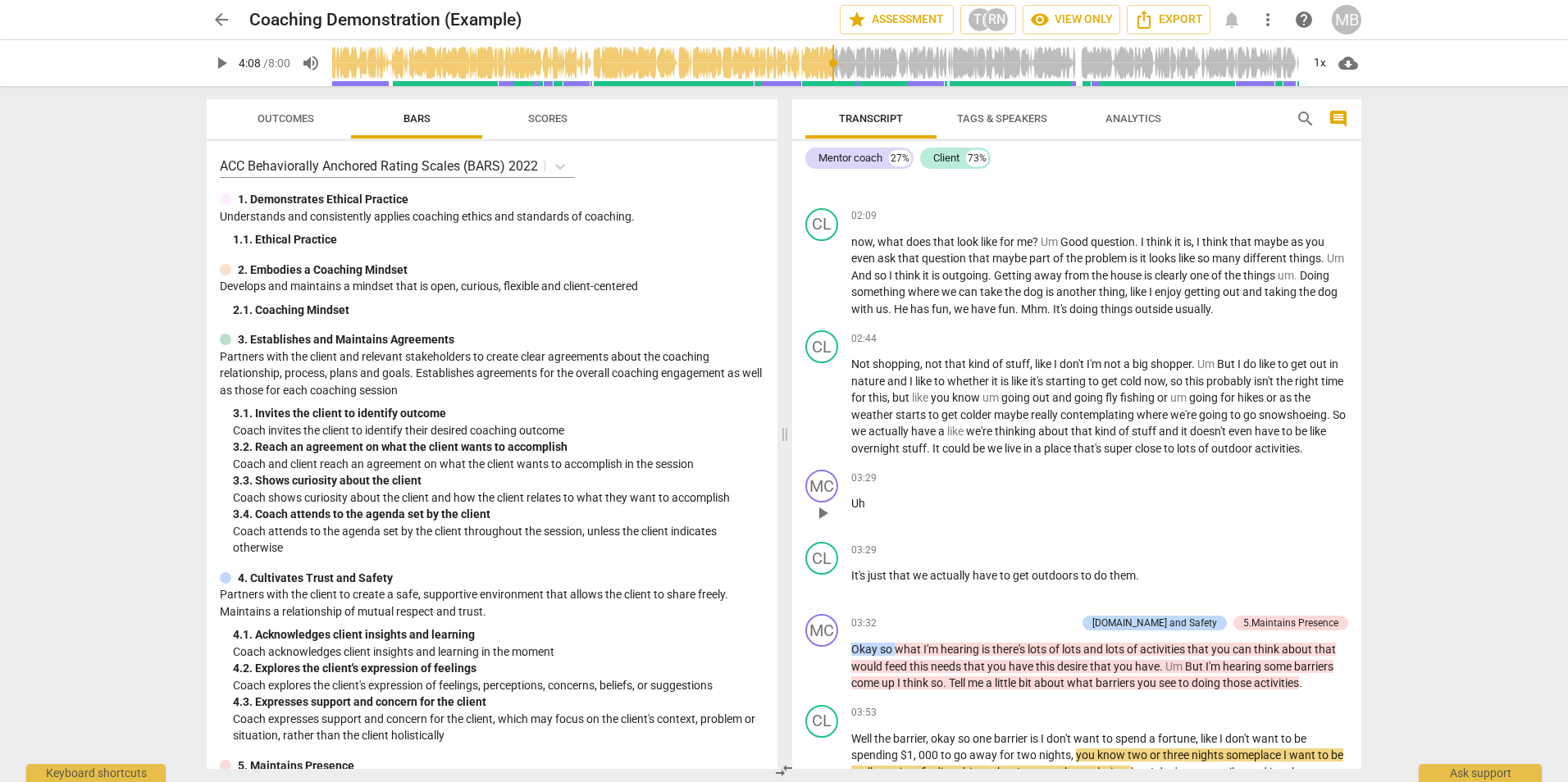
click at [852, 510] on span "Uh" at bounding box center [858, 504] width 14 height 14
click at [825, 523] on span "play_arrow" at bounding box center [823, 513] width 19 height 19
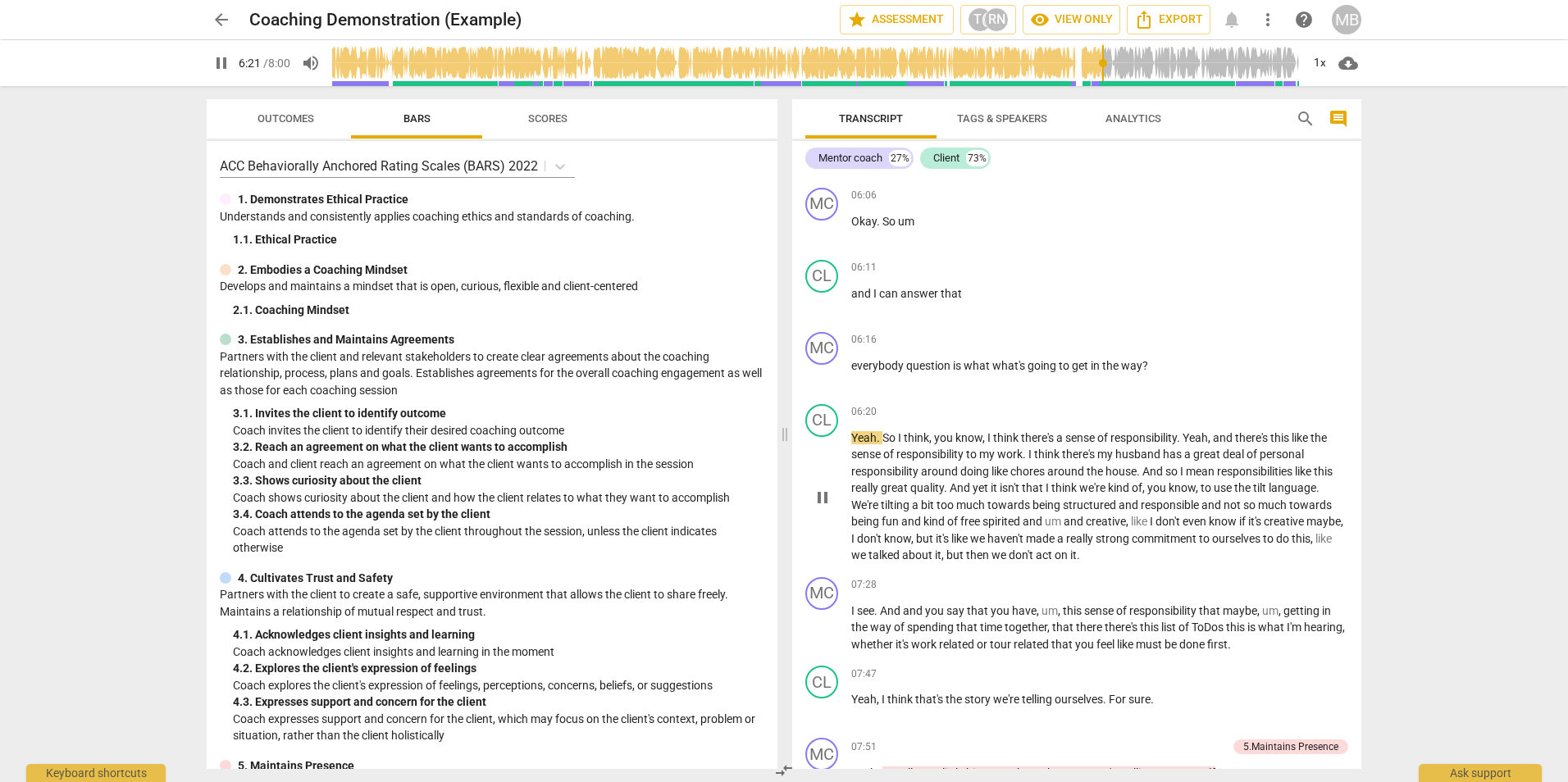
scroll to position [1965, 0]
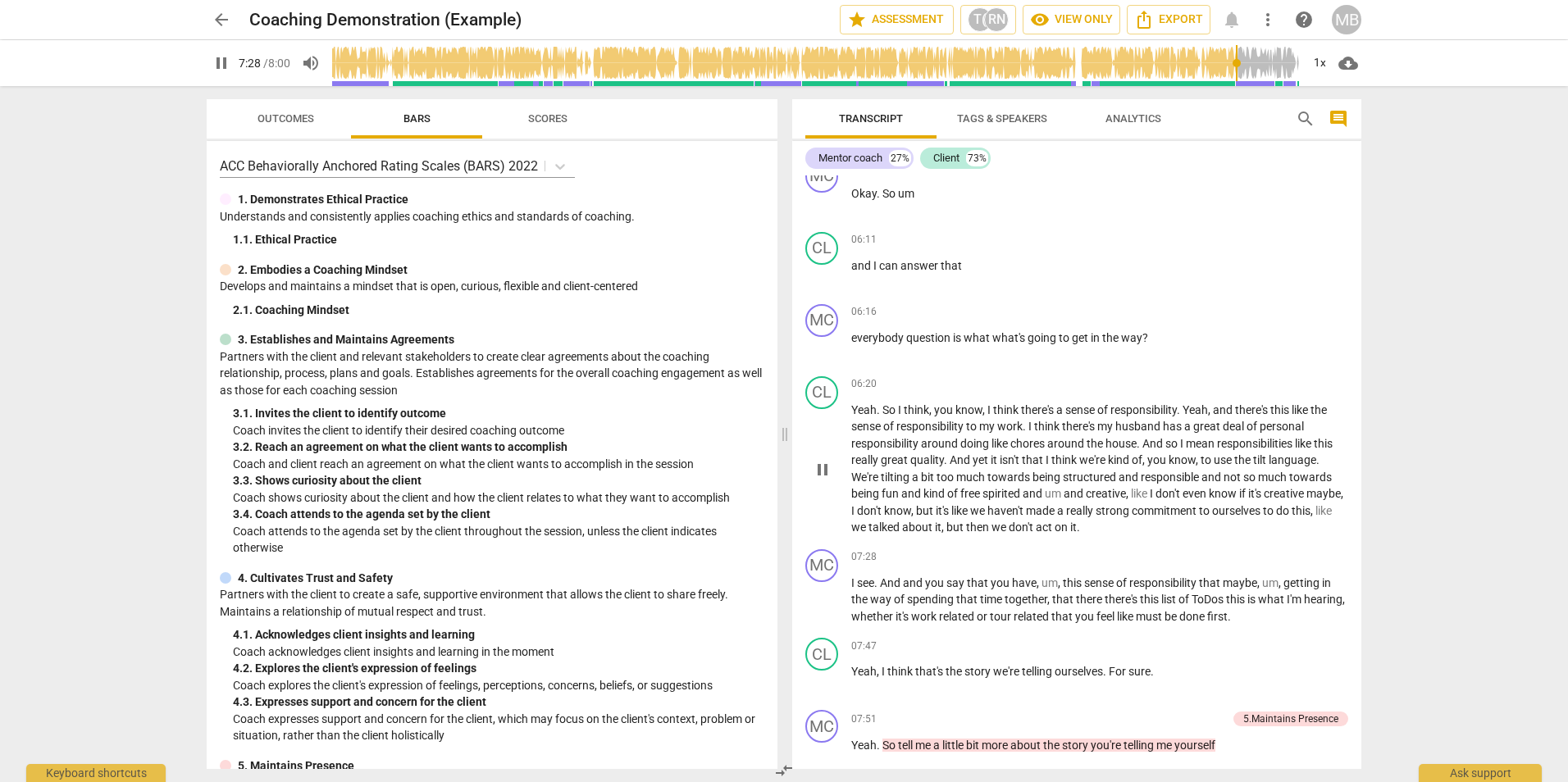
click at [824, 479] on span "pause" at bounding box center [823, 470] width 19 height 19
click at [821, 479] on span "play_arrow" at bounding box center [823, 470] width 19 height 19
click at [828, 611] on span "pause" at bounding box center [823, 601] width 19 height 19
click at [817, 611] on span "play_arrow" at bounding box center [823, 601] width 19 height 19
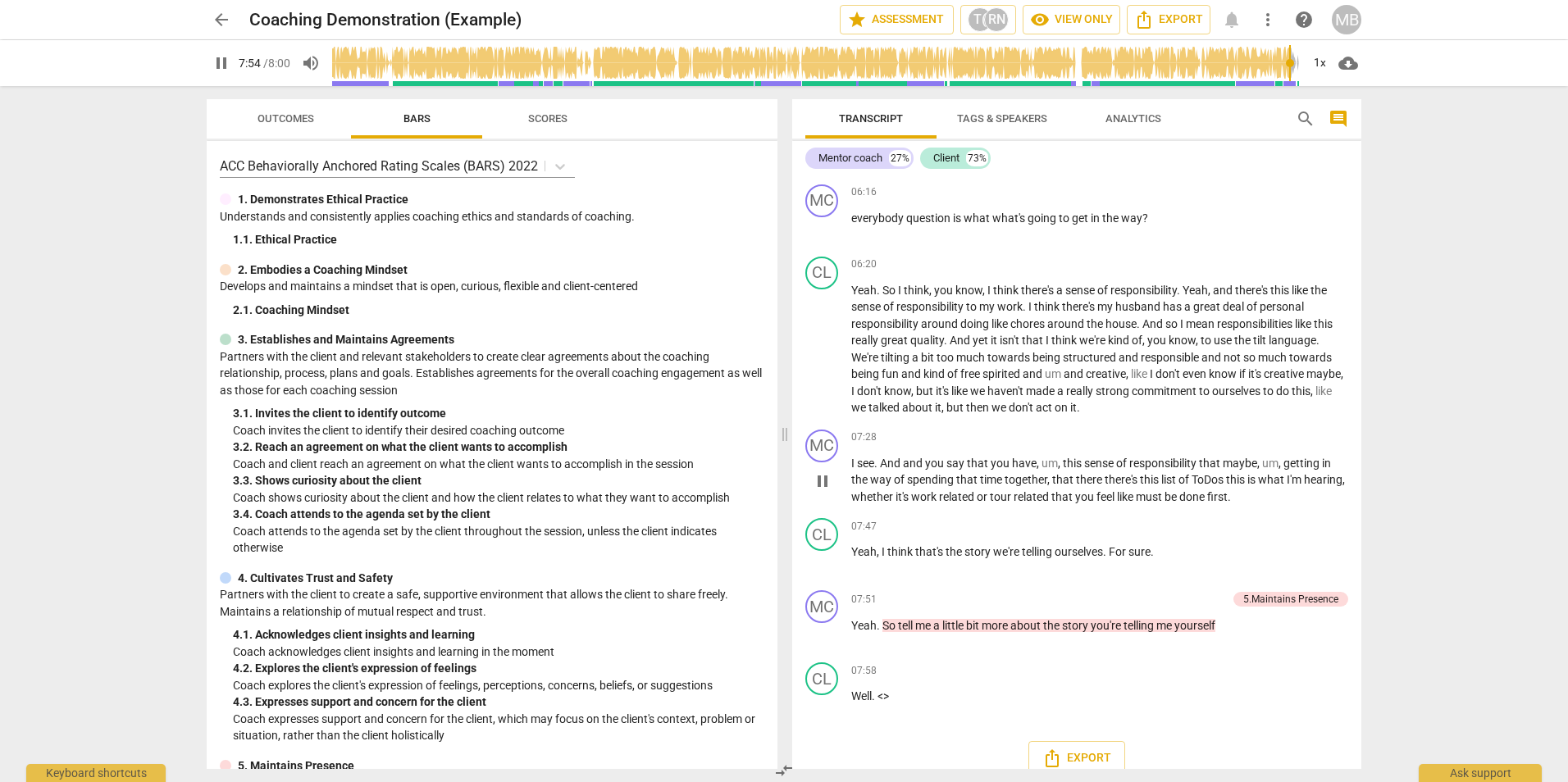
scroll to position [2122, 0]
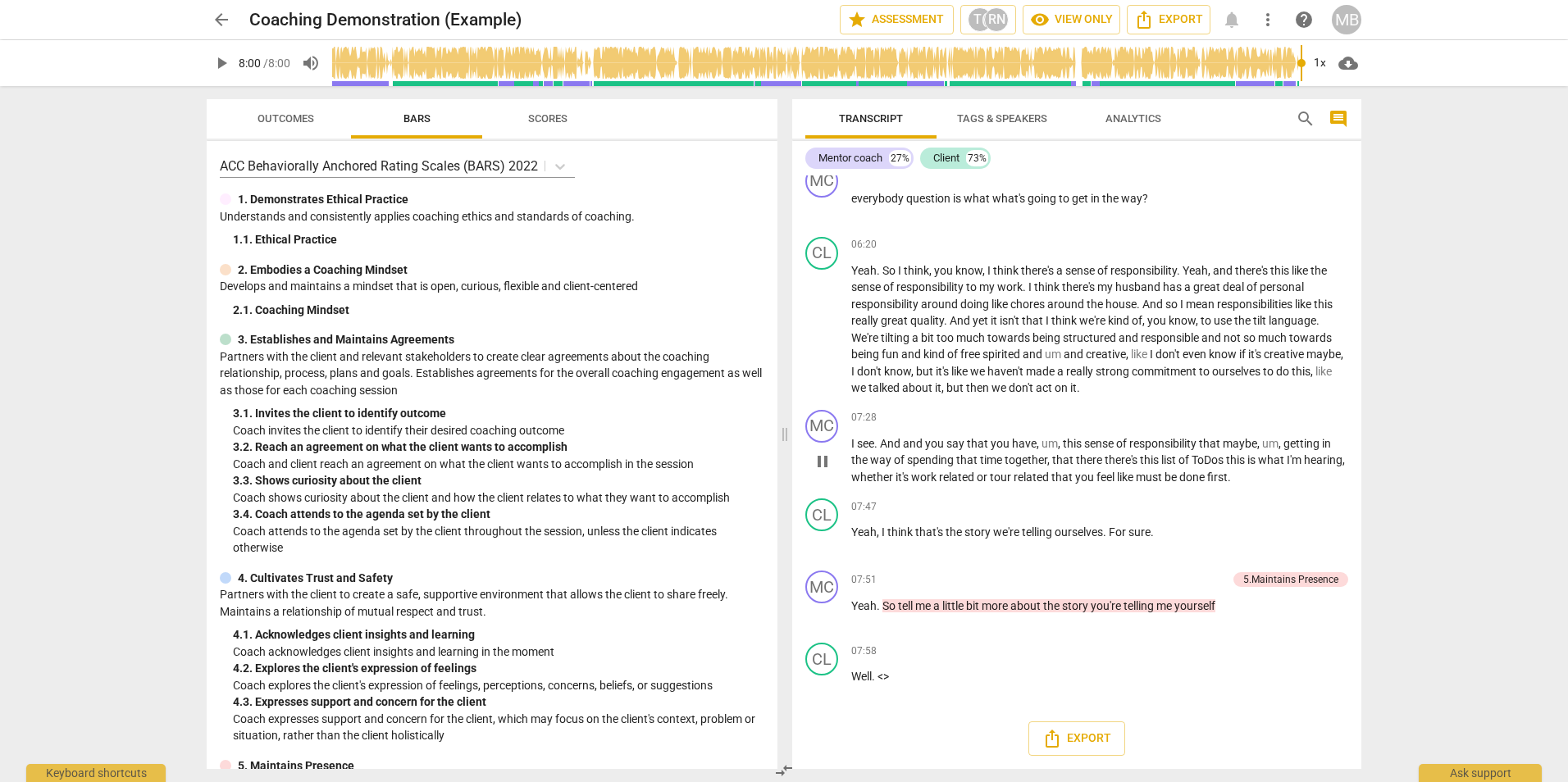
type input "480"
click at [226, 23] on span "arrow_back" at bounding box center [221, 19] width 19 height 19
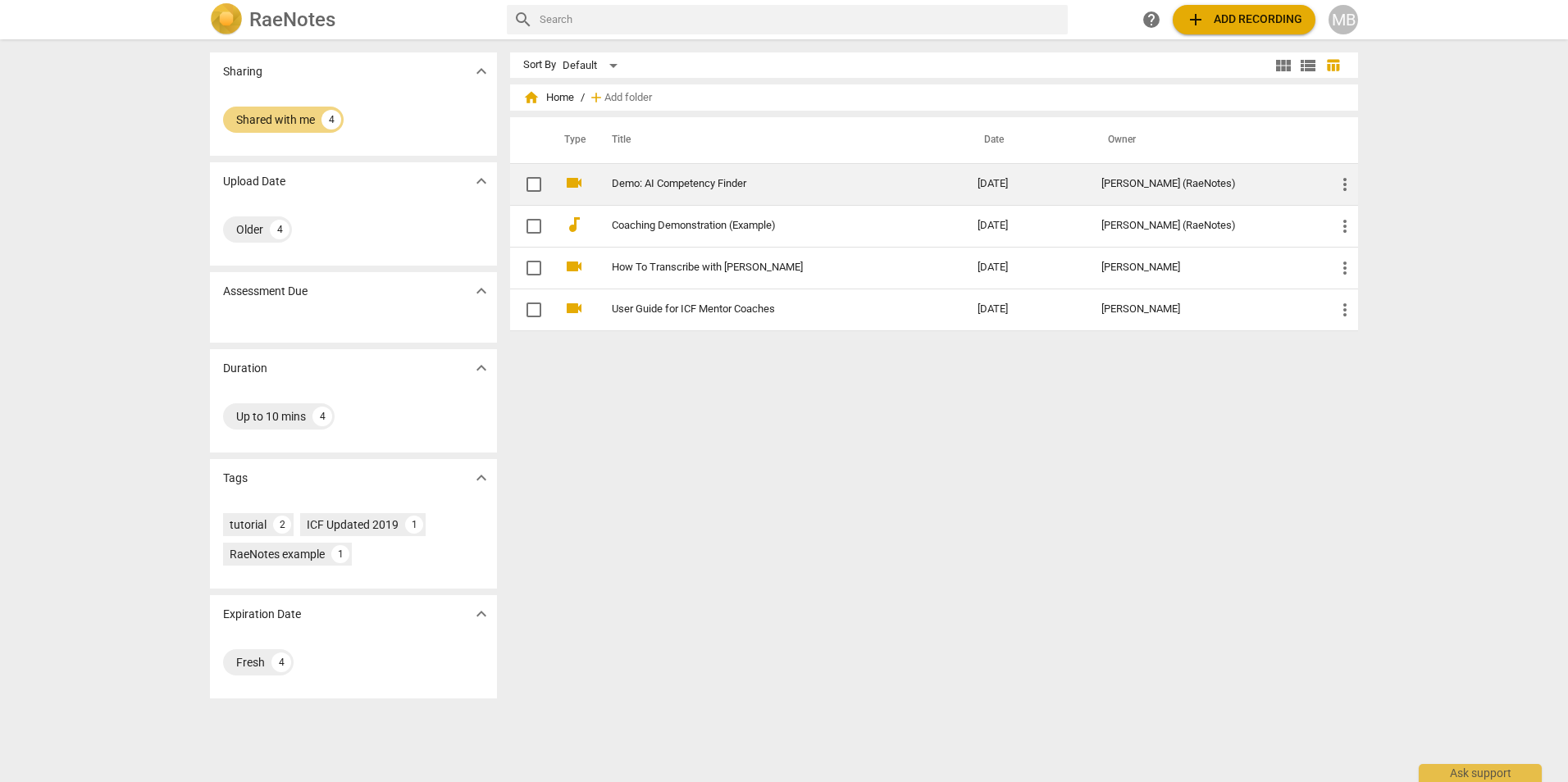
click at [688, 188] on link "Demo: AI Competency Finder" at bounding box center [765, 184] width 306 height 13
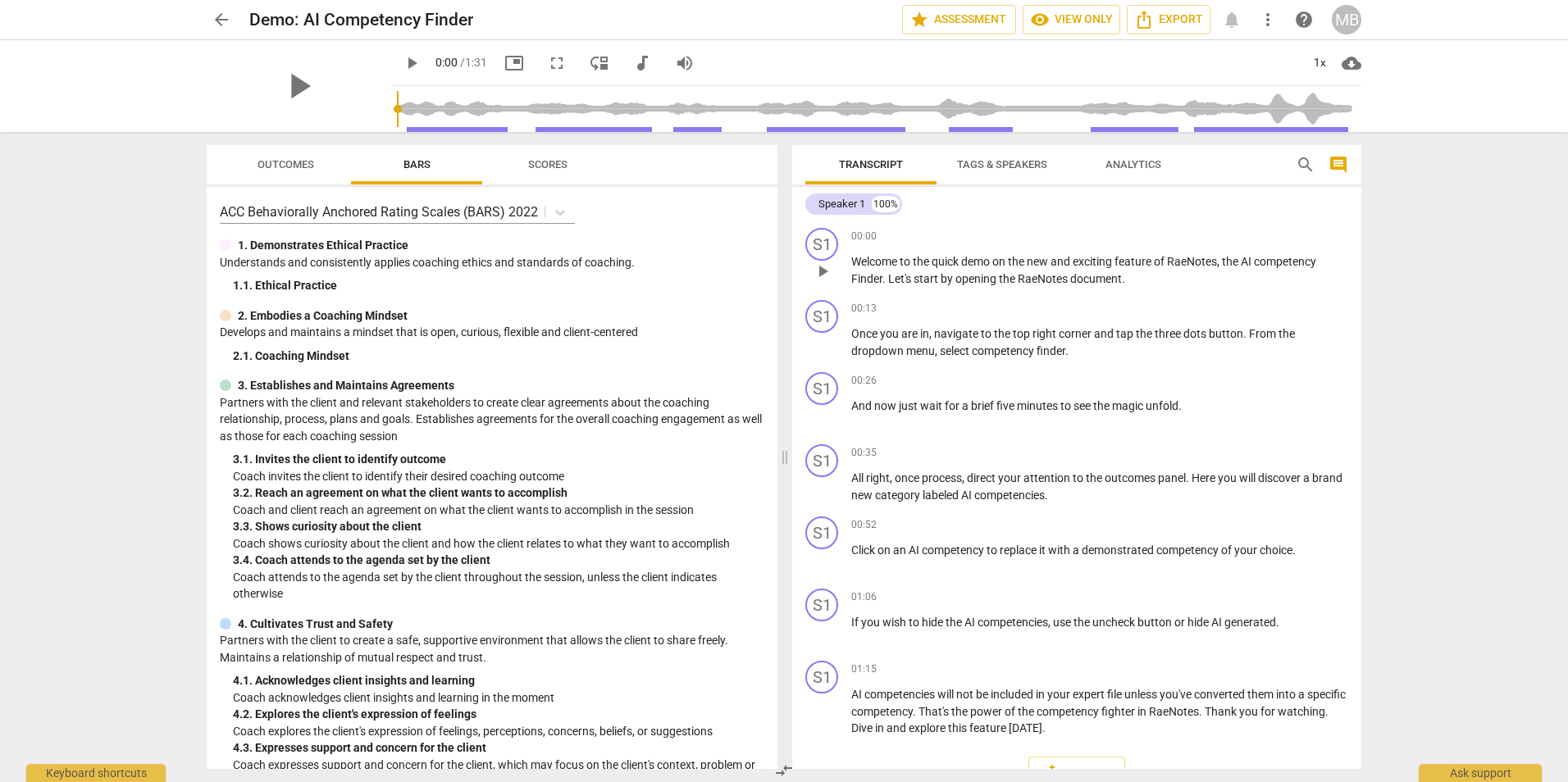
click at [824, 272] on span "play_arrow" at bounding box center [823, 272] width 19 height 19
click at [1266, 16] on span "more_vert" at bounding box center [1267, 19] width 19 height 19
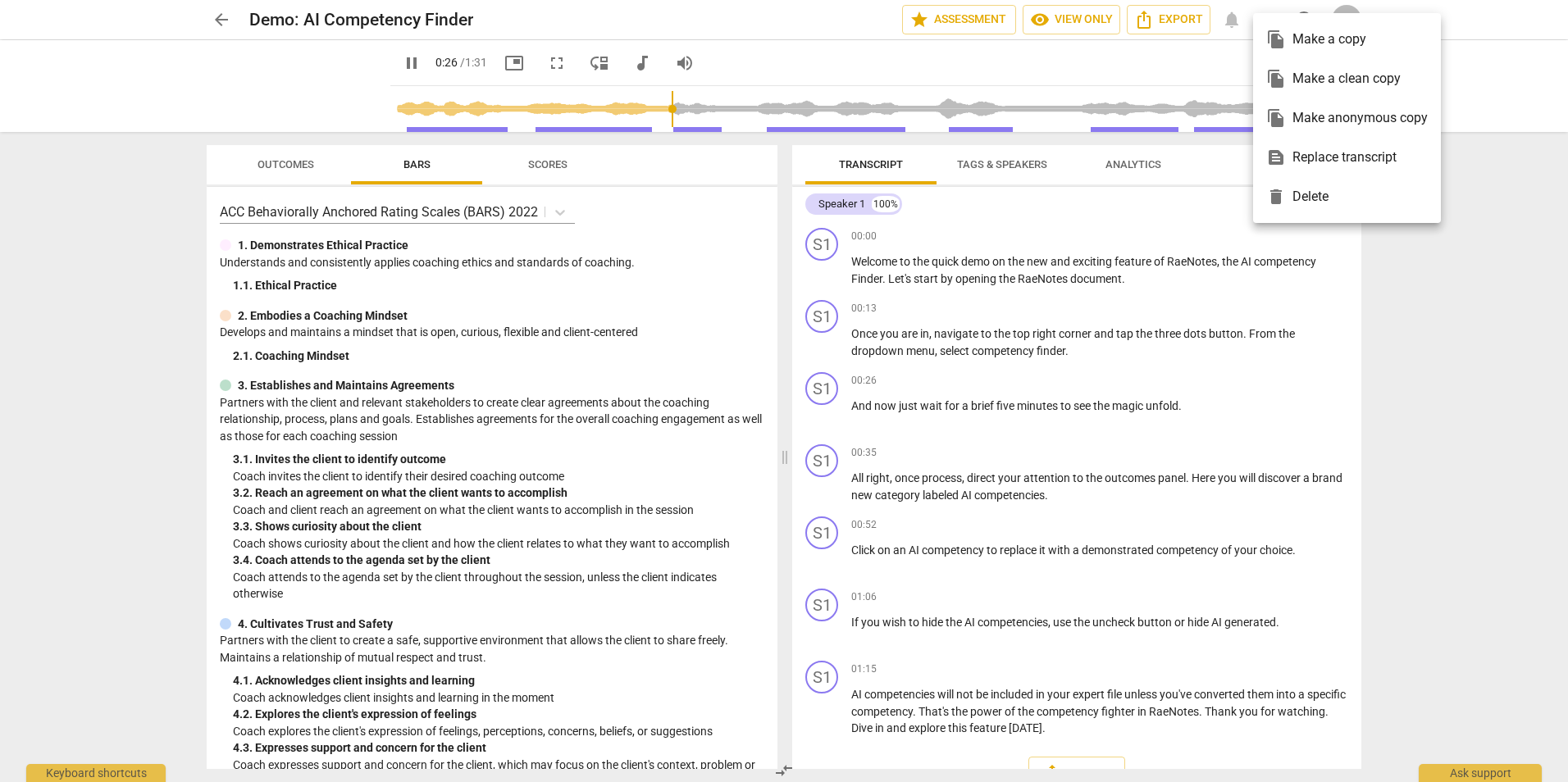
click at [1498, 66] on div at bounding box center [784, 391] width 1568 height 782
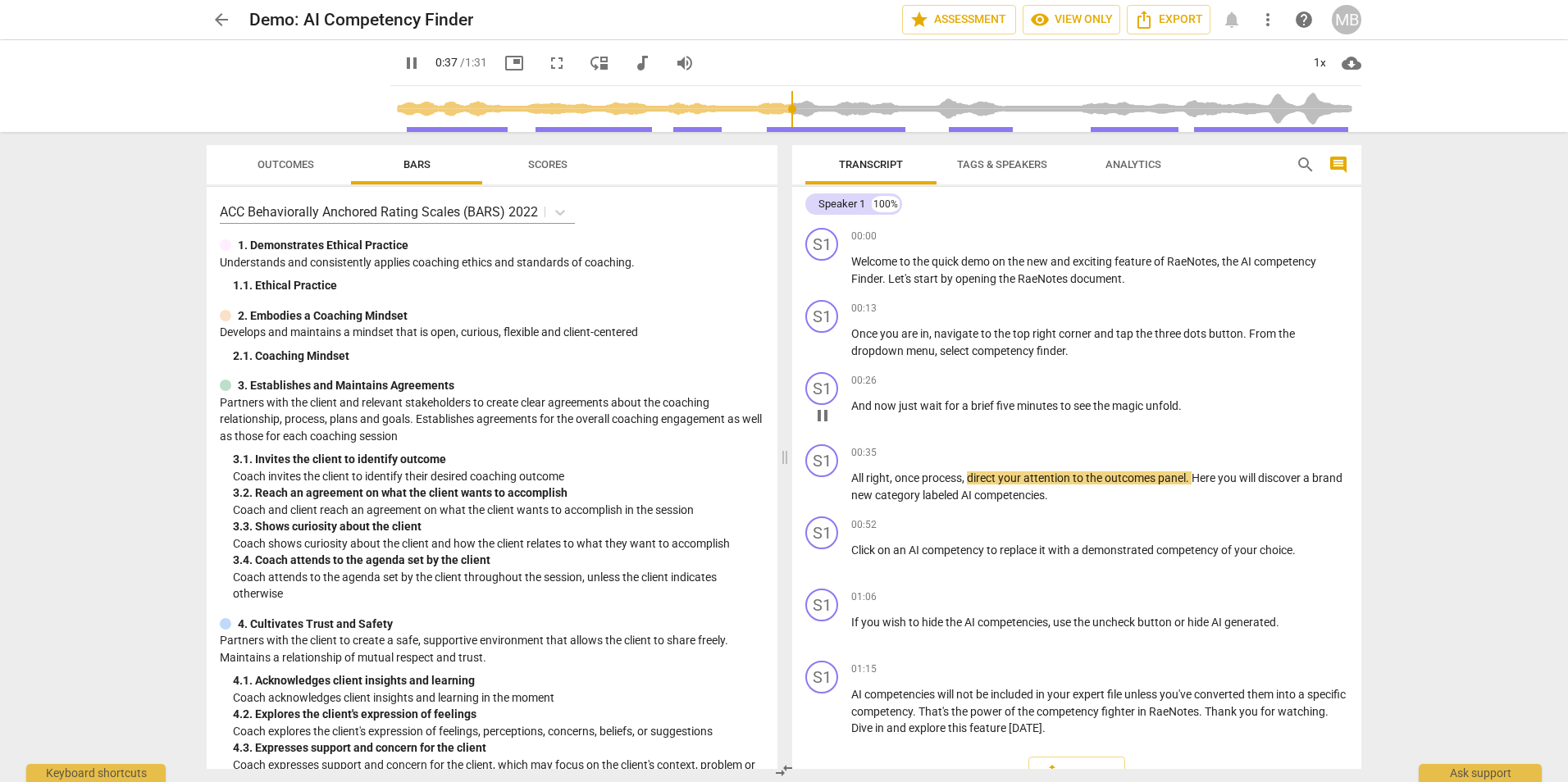
click at [824, 424] on span "pause" at bounding box center [823, 416] width 19 height 19
type input "38"
click at [210, 15] on span "arrow_back" at bounding box center [221, 19] width 30 height 19
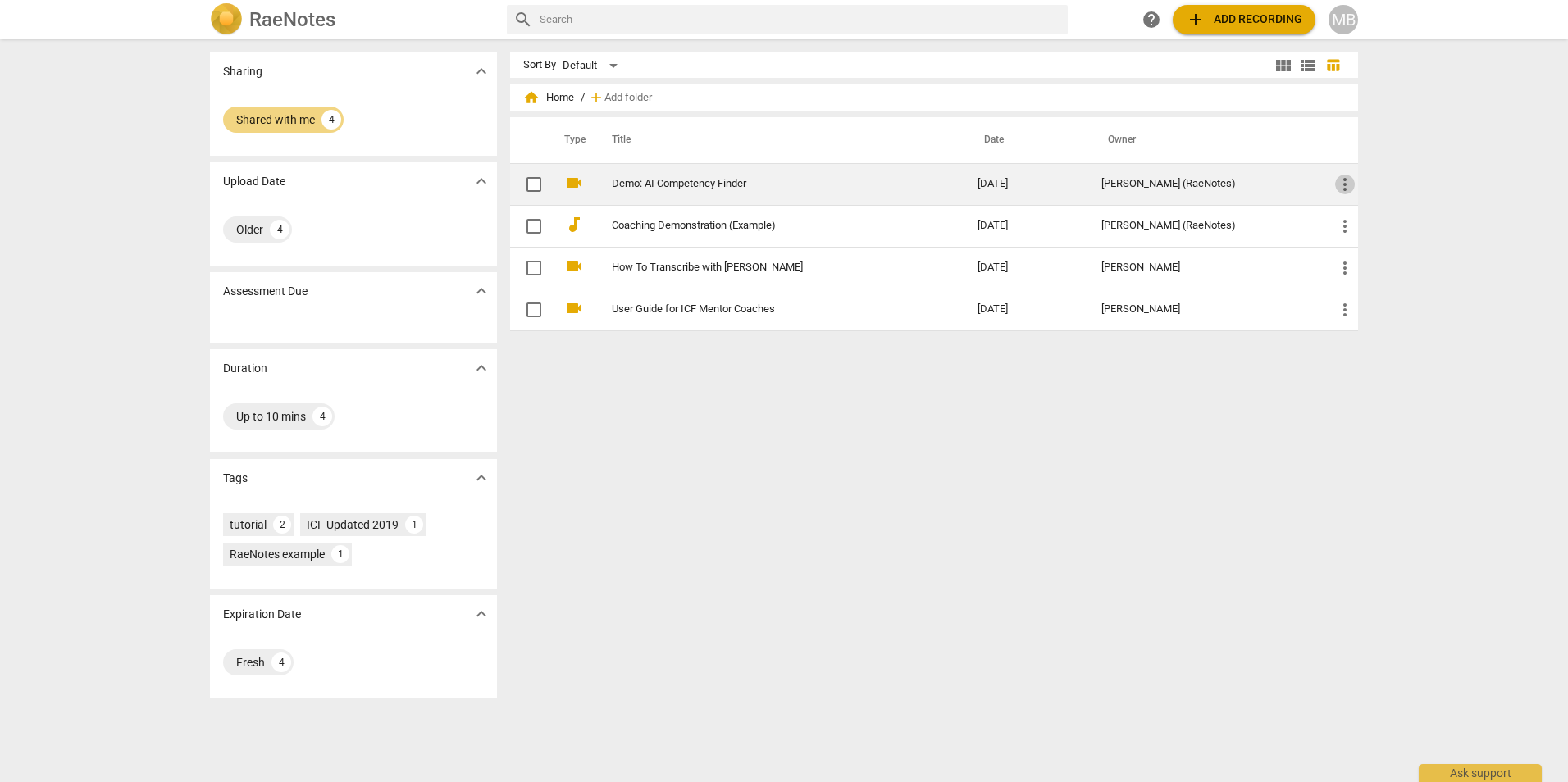
click at [1344, 185] on span "more_vert" at bounding box center [1345, 185] width 19 height 19
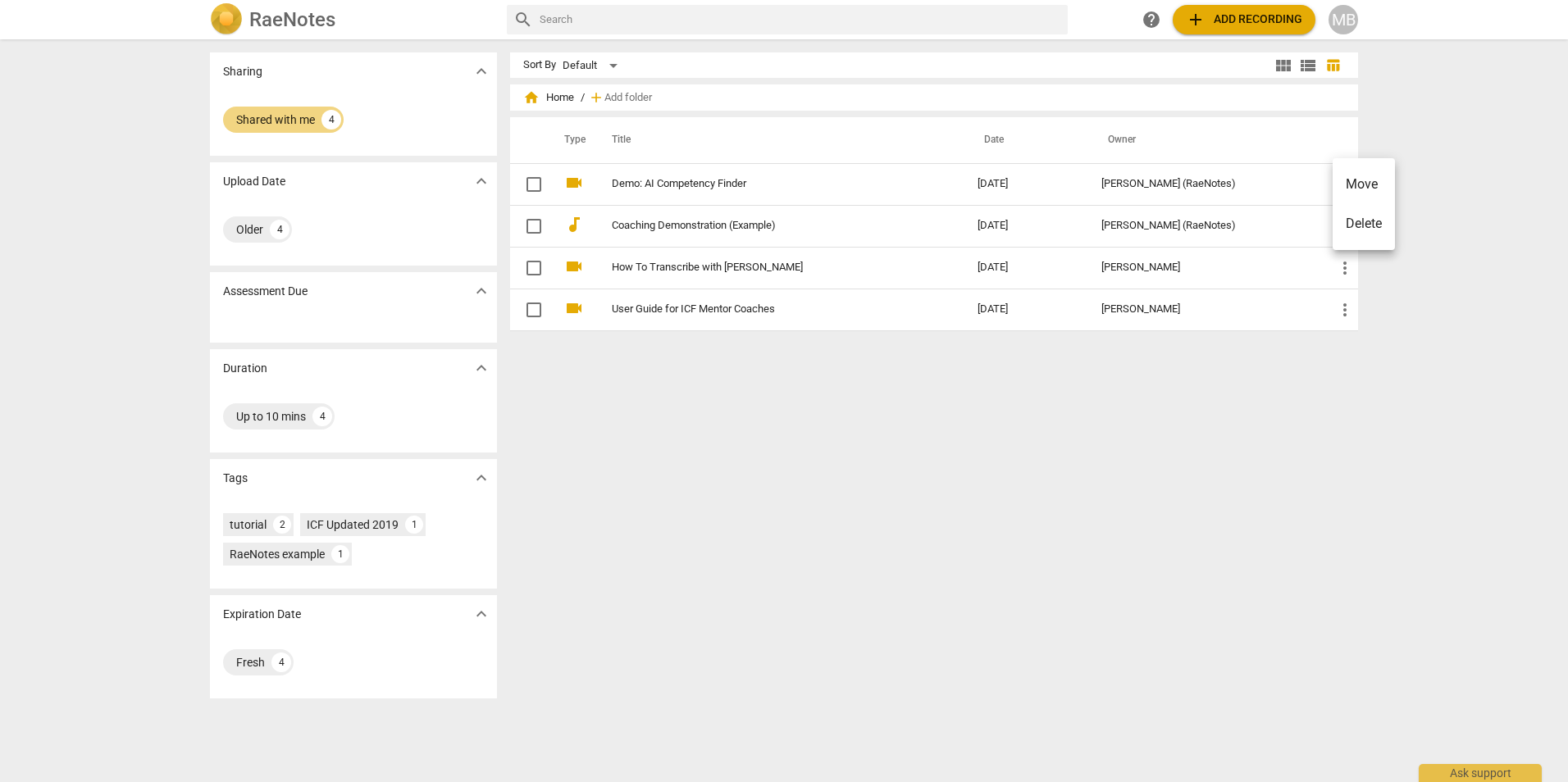
click at [1433, 167] on div at bounding box center [784, 391] width 1568 height 782
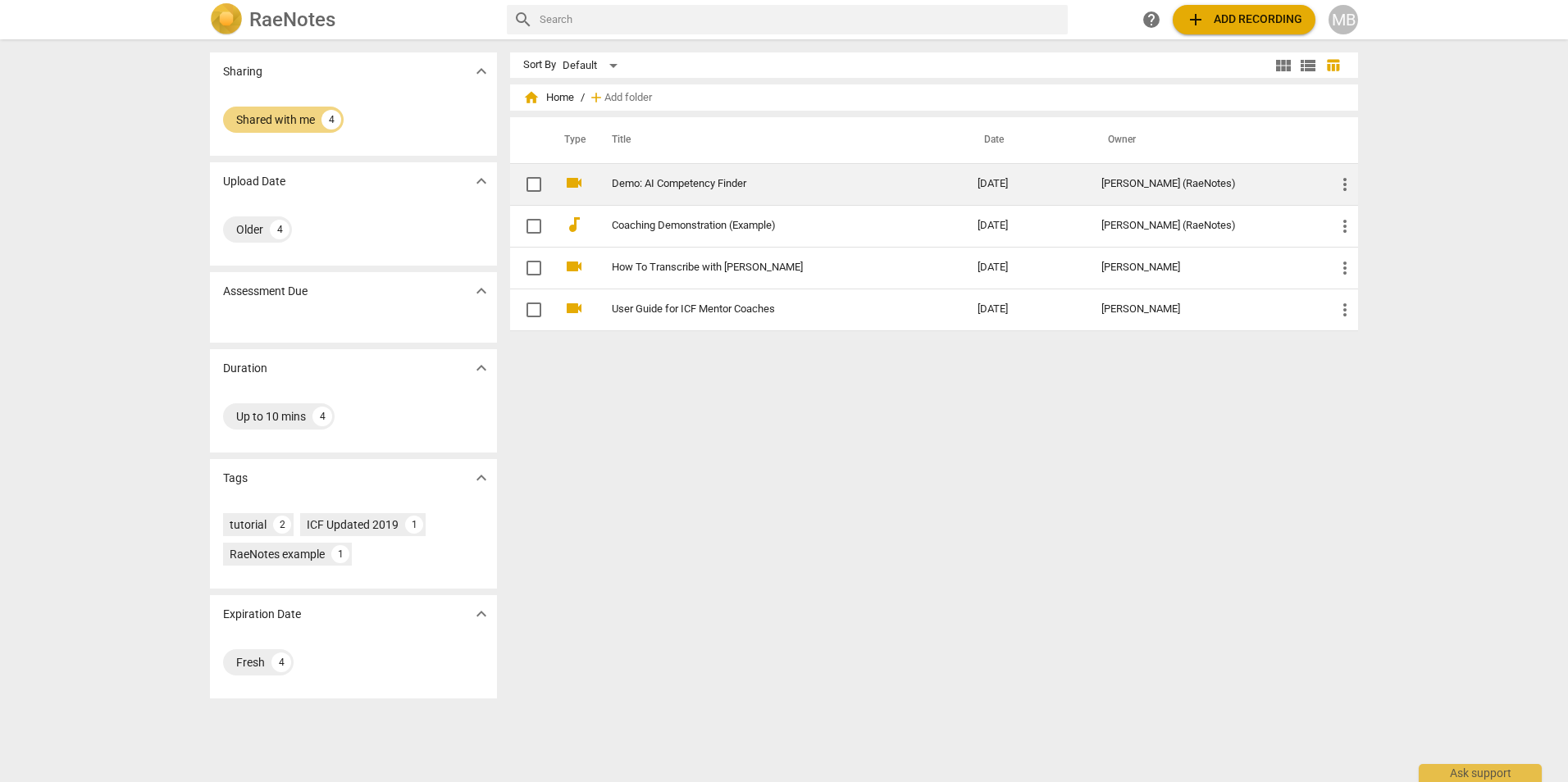
click at [698, 188] on link "Demo: AI Competency Finder" at bounding box center [765, 184] width 306 height 13
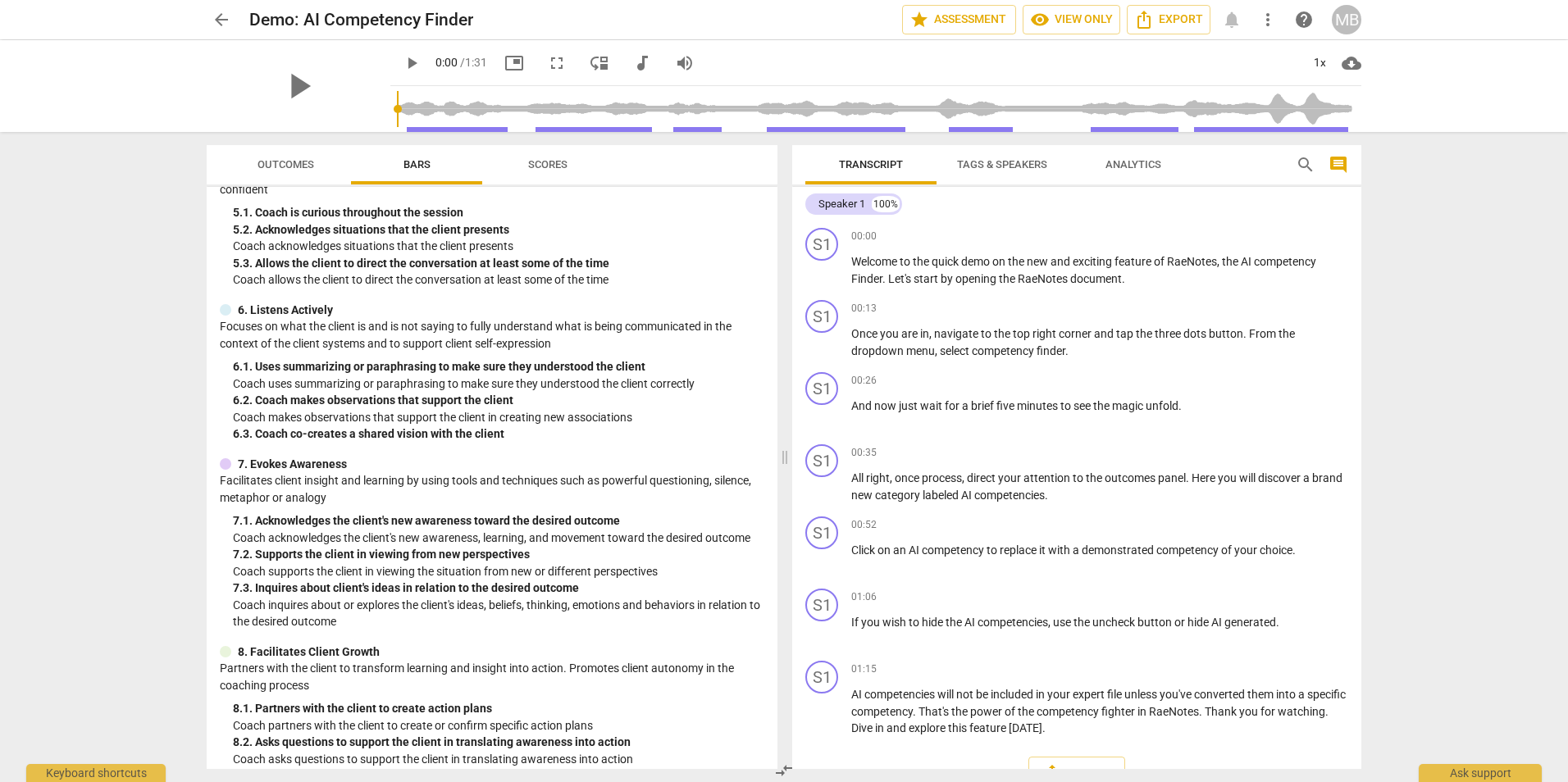
scroll to position [684, 0]
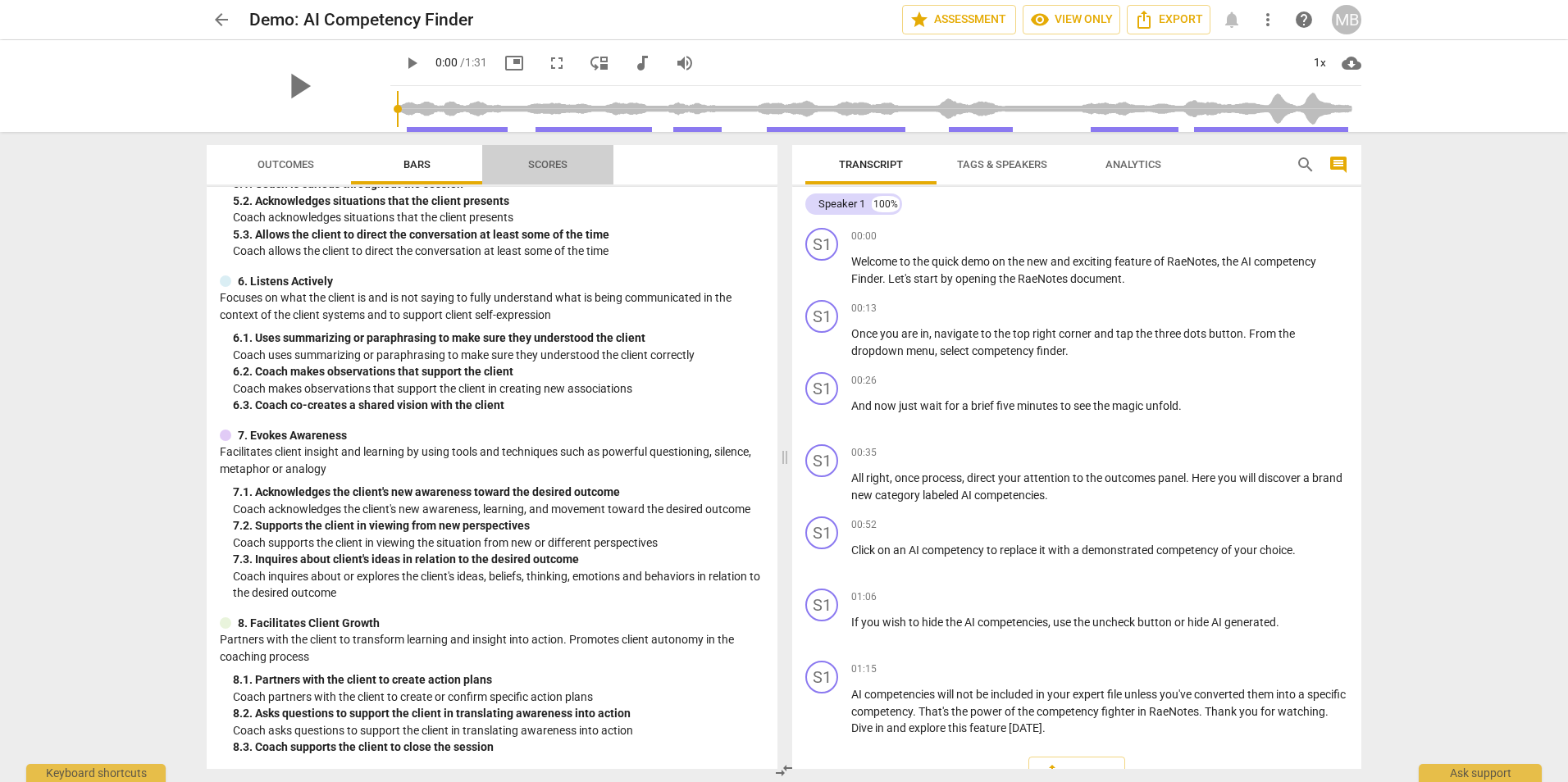
click at [562, 159] on span "Scores" at bounding box center [547, 164] width 40 height 13
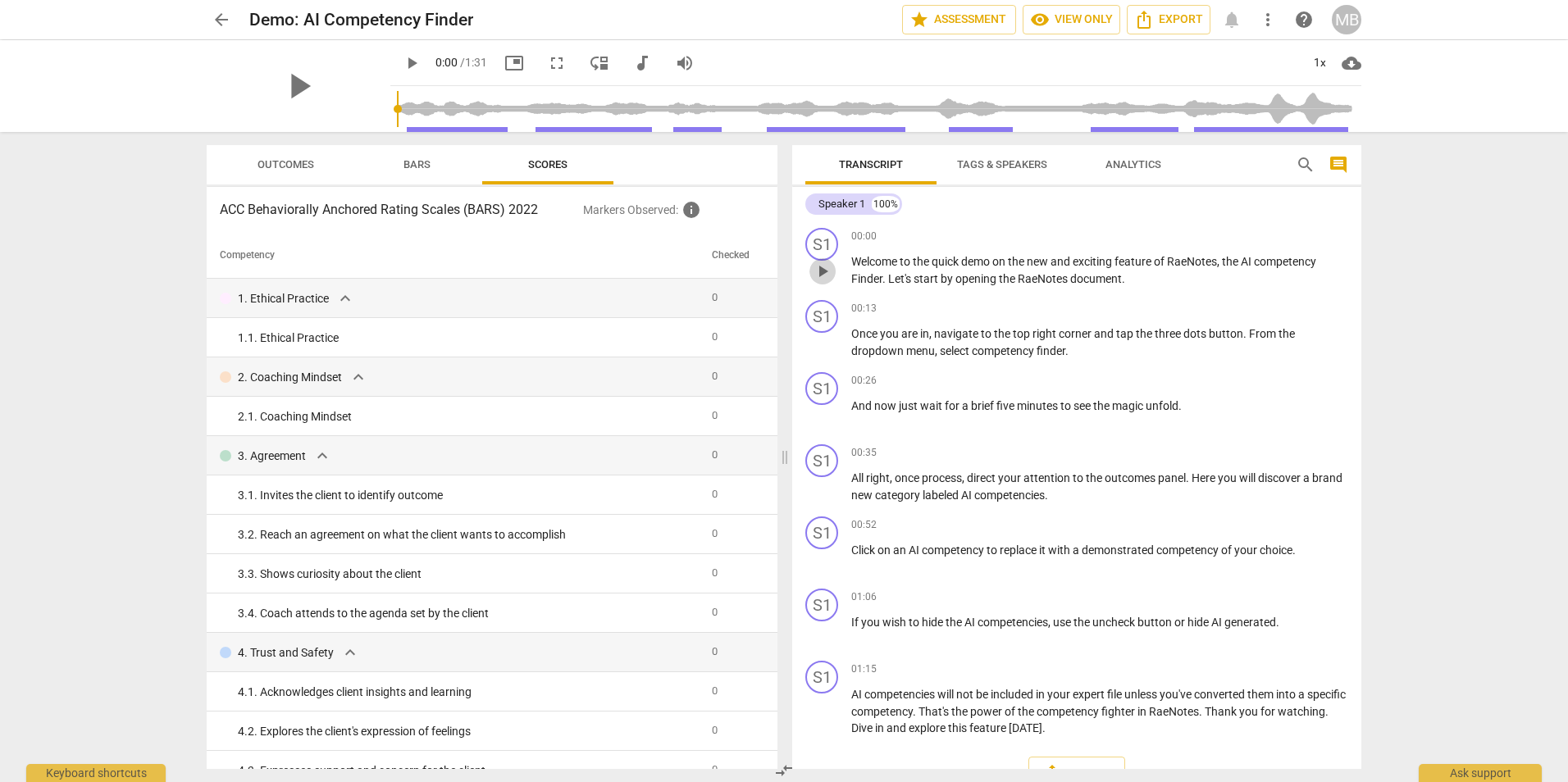
click at [816, 276] on span "play_arrow" at bounding box center [823, 272] width 19 height 19
click at [287, 89] on span "pause" at bounding box center [299, 86] width 43 height 43
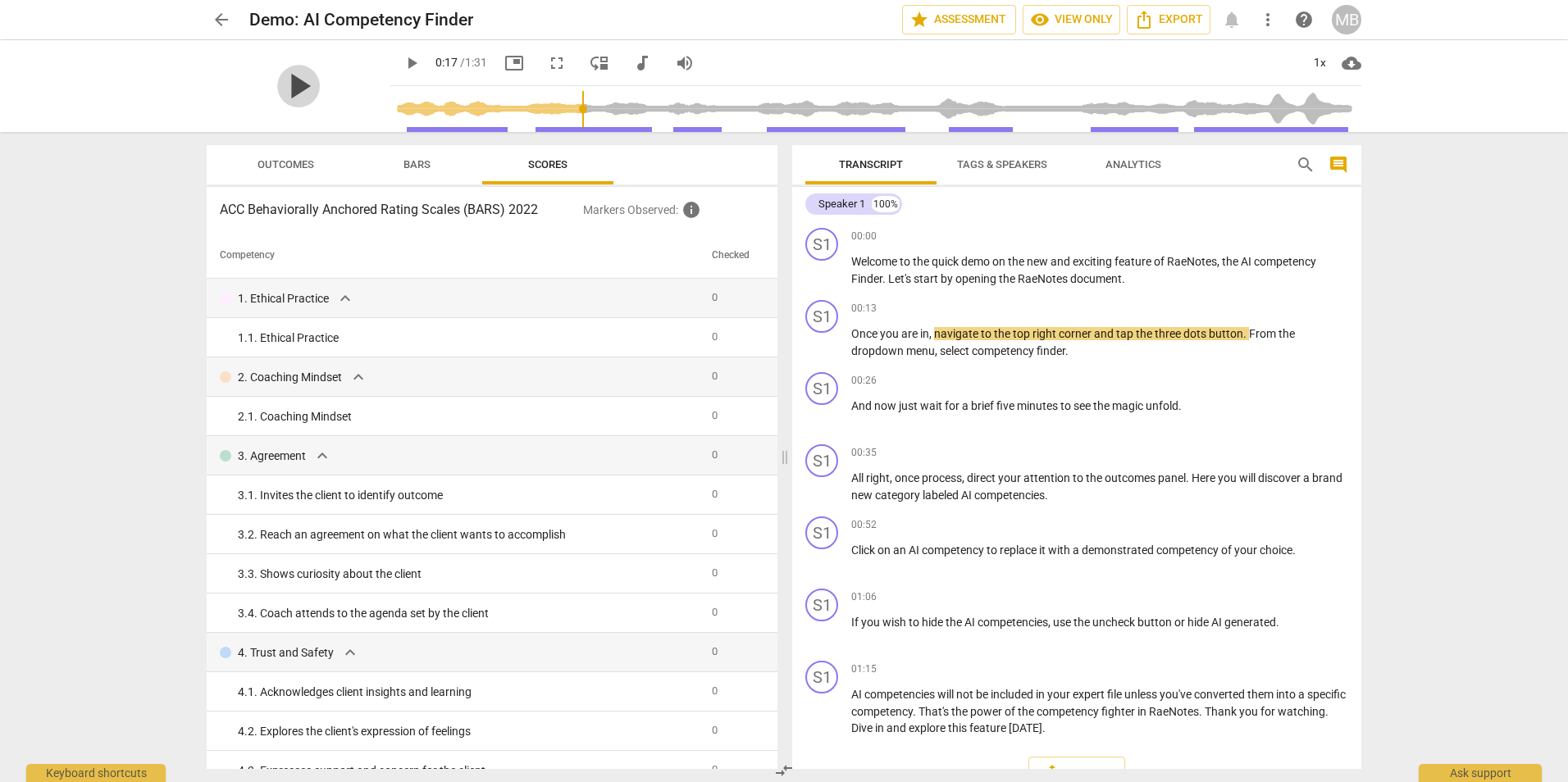
click at [287, 89] on span "play_arrow" at bounding box center [299, 86] width 43 height 43
click at [1262, 18] on span "more_vert" at bounding box center [1267, 19] width 19 height 19
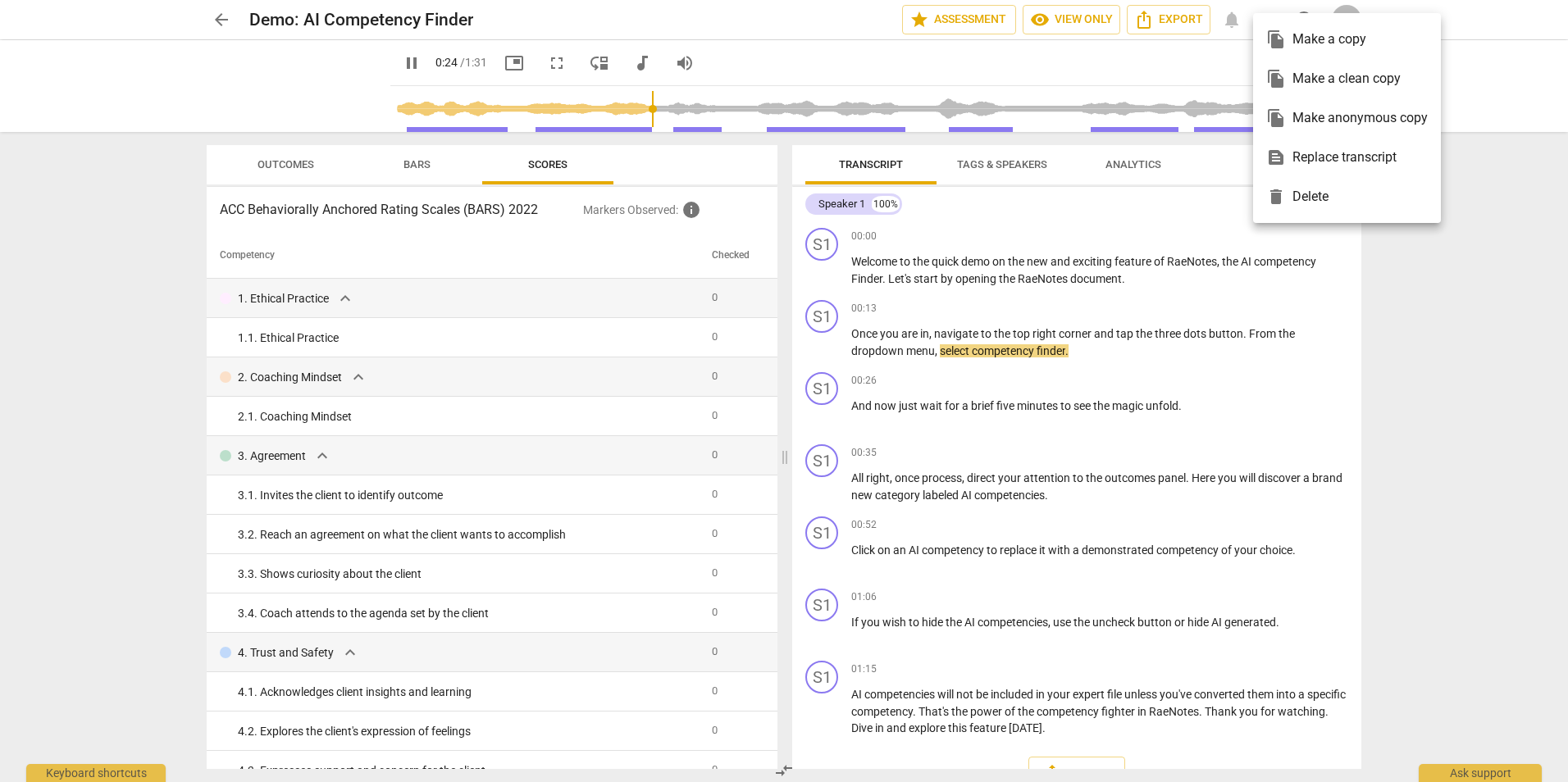
click at [1412, 304] on div at bounding box center [784, 391] width 1568 height 782
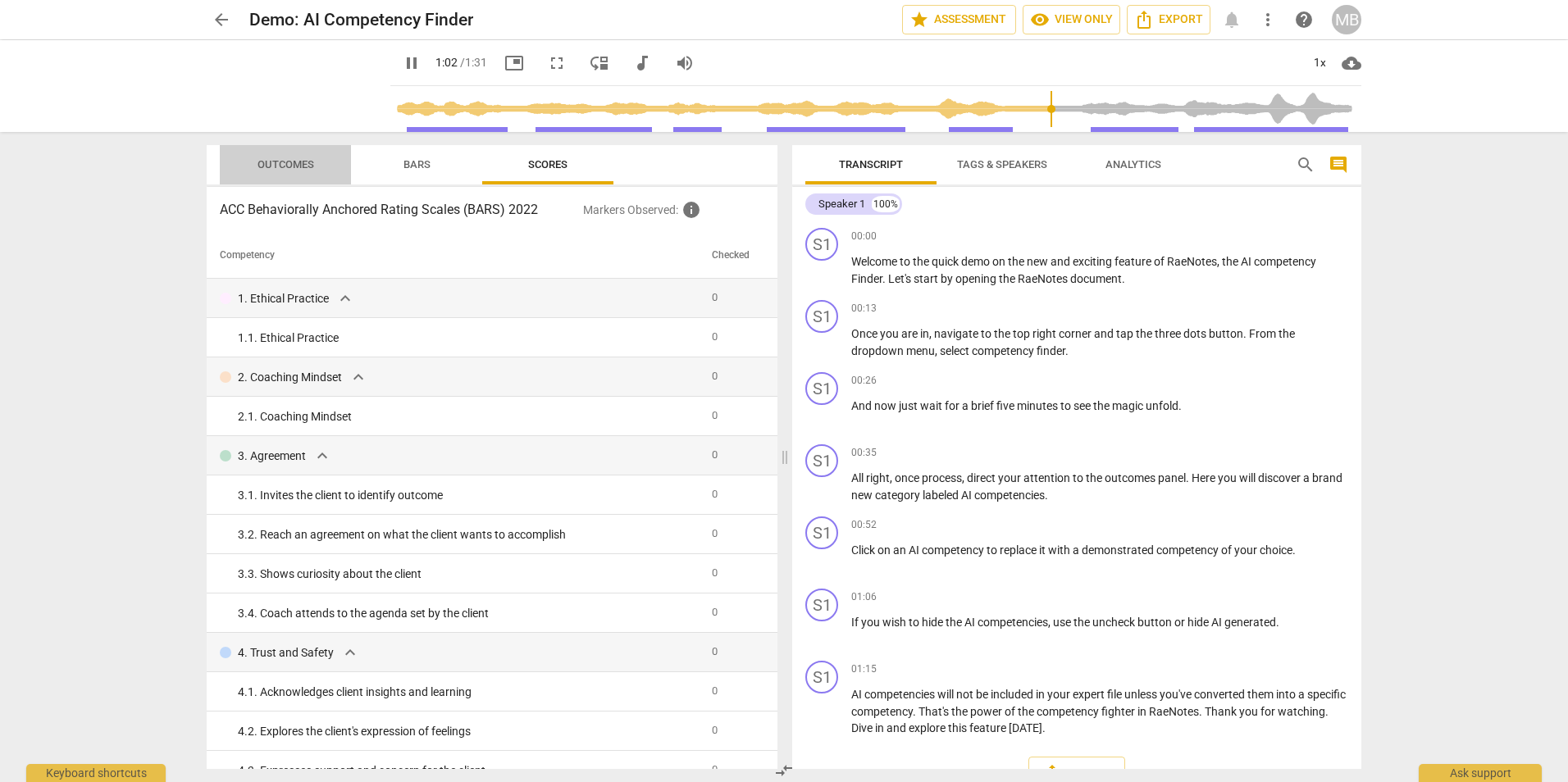
click at [265, 162] on span "Outcomes" at bounding box center [285, 164] width 57 height 13
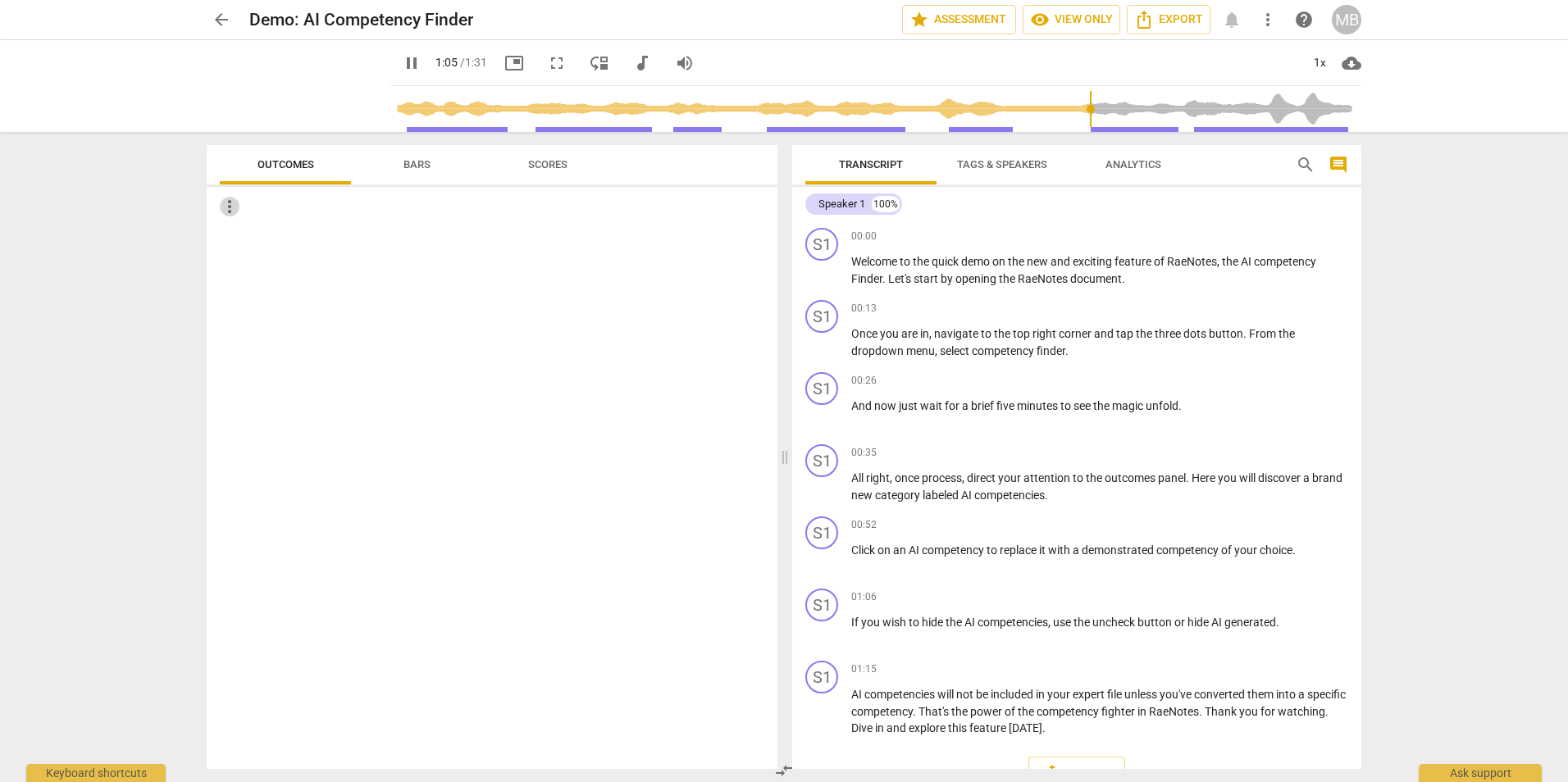
click at [230, 213] on span "more_vert" at bounding box center [229, 207] width 19 height 19
click at [470, 270] on div at bounding box center [784, 391] width 1568 height 782
click at [294, 165] on span "Outcomes" at bounding box center [285, 164] width 57 height 13
click at [230, 209] on span "more_vert" at bounding box center [229, 207] width 19 height 19
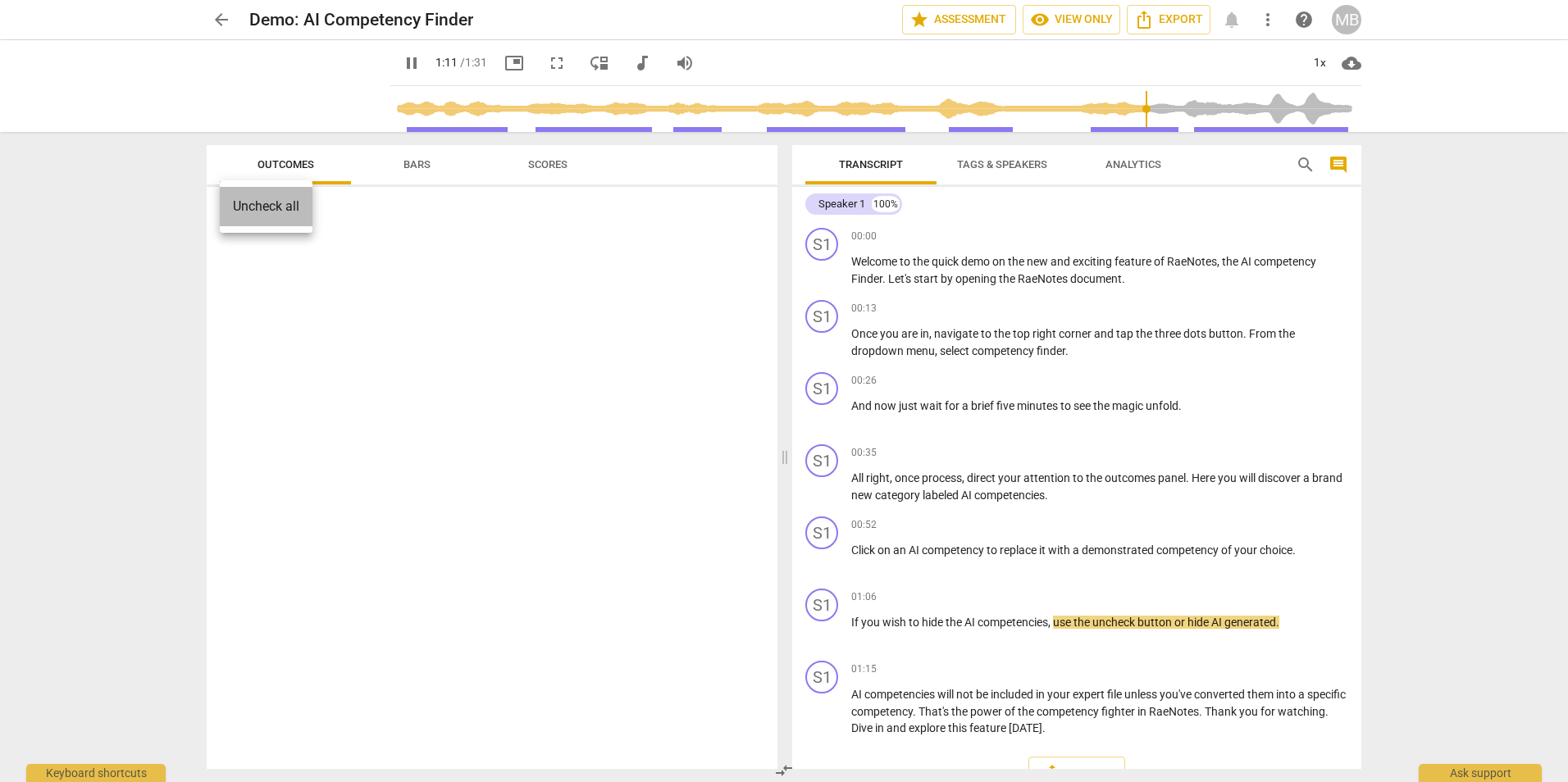
click at [252, 207] on li "Uncheck all" at bounding box center [266, 206] width 93 height 40
click at [221, 203] on span "more_vert" at bounding box center [229, 207] width 19 height 19
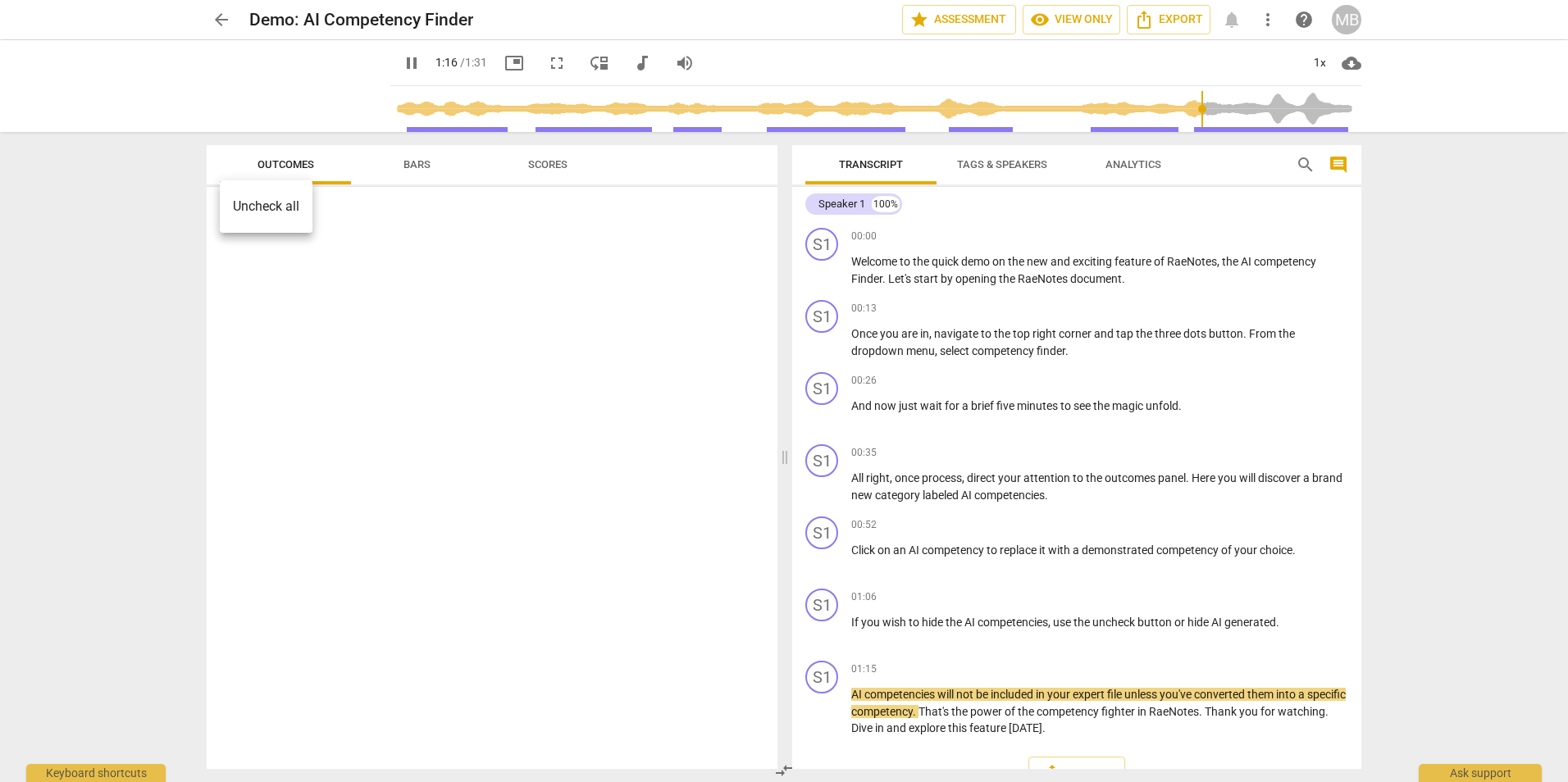
click at [420, 165] on div at bounding box center [784, 391] width 1568 height 782
click at [291, 170] on span "Outcomes" at bounding box center [285, 164] width 96 height 22
type input "80"
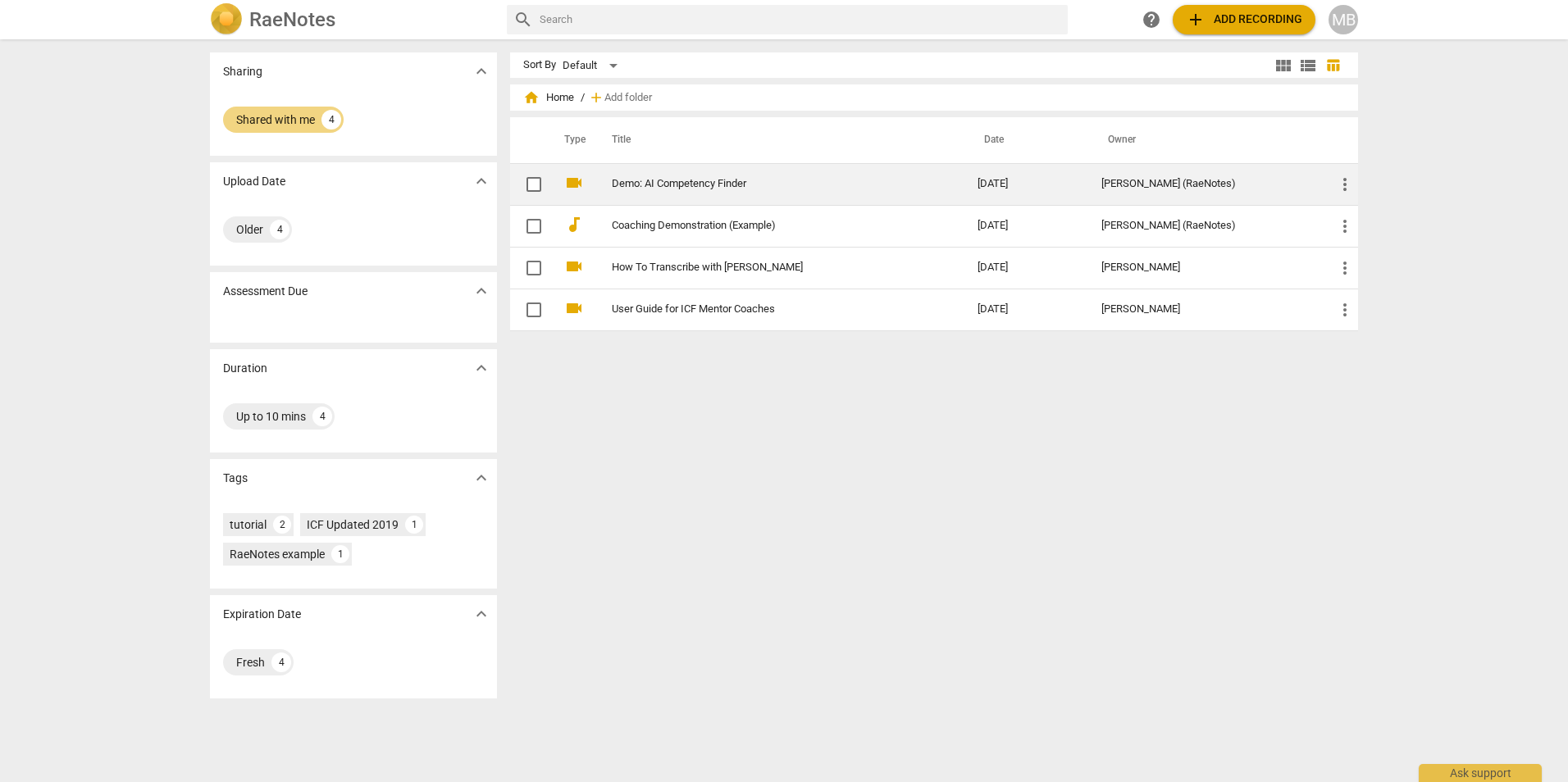
click at [644, 181] on link "Demo: AI Competency Finder" at bounding box center [765, 184] width 306 height 13
